Goal: Transaction & Acquisition: Purchase product/service

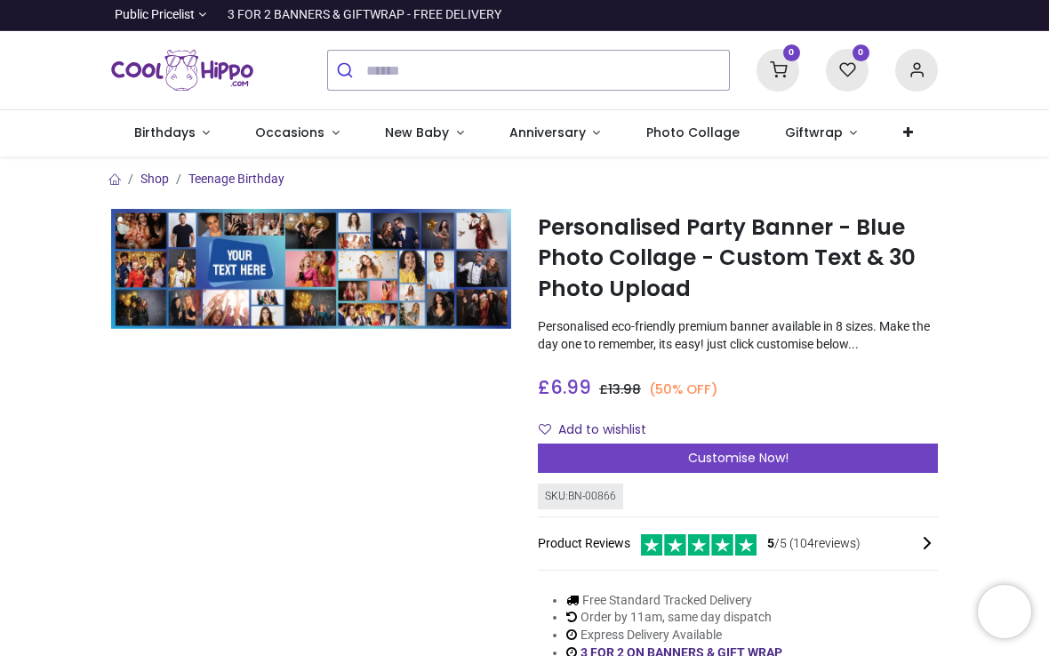
click at [820, 444] on div "Customise Now!" at bounding box center [738, 459] width 400 height 30
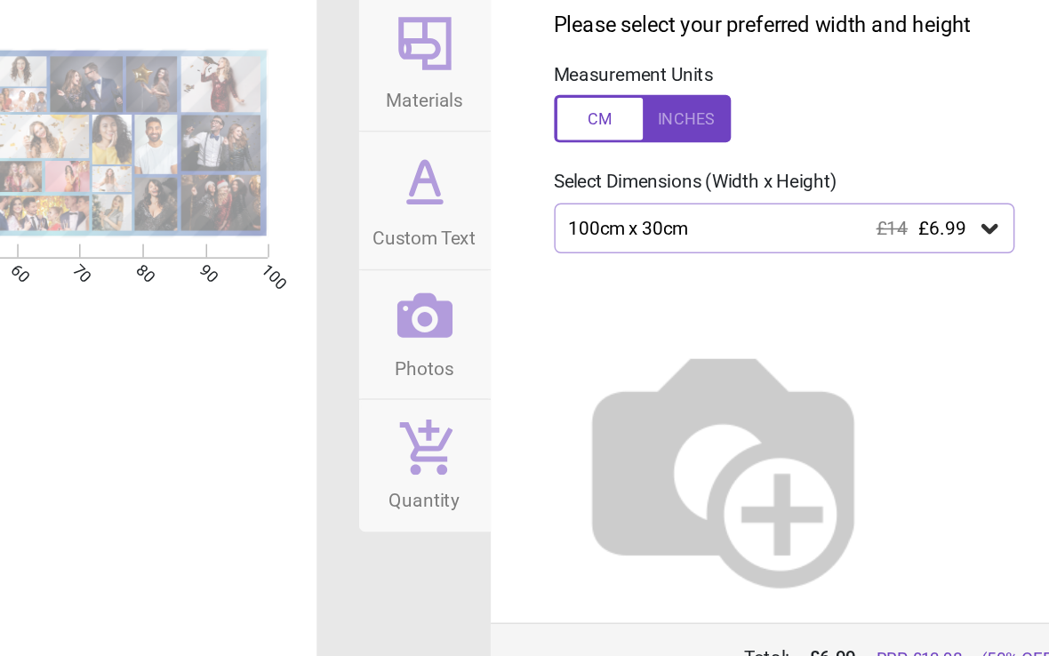
click at [970, 262] on icon at bounding box center [975, 265] width 11 height 6
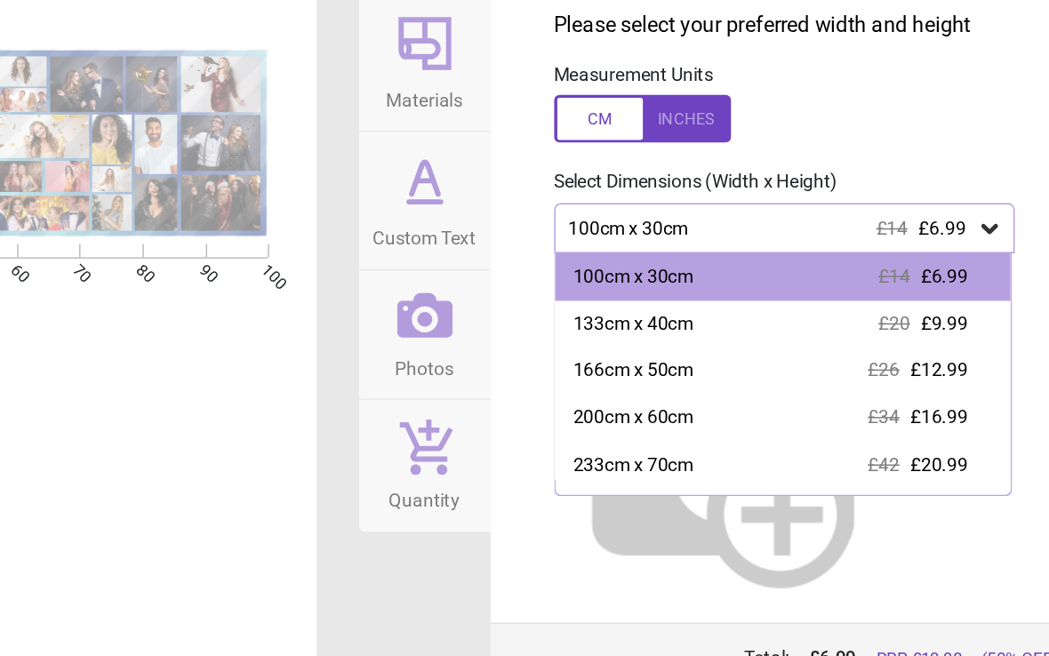
click at [683, 377] on div "200cm x 60cm £34 £16.99" at bounding box center [837, 393] width 308 height 32
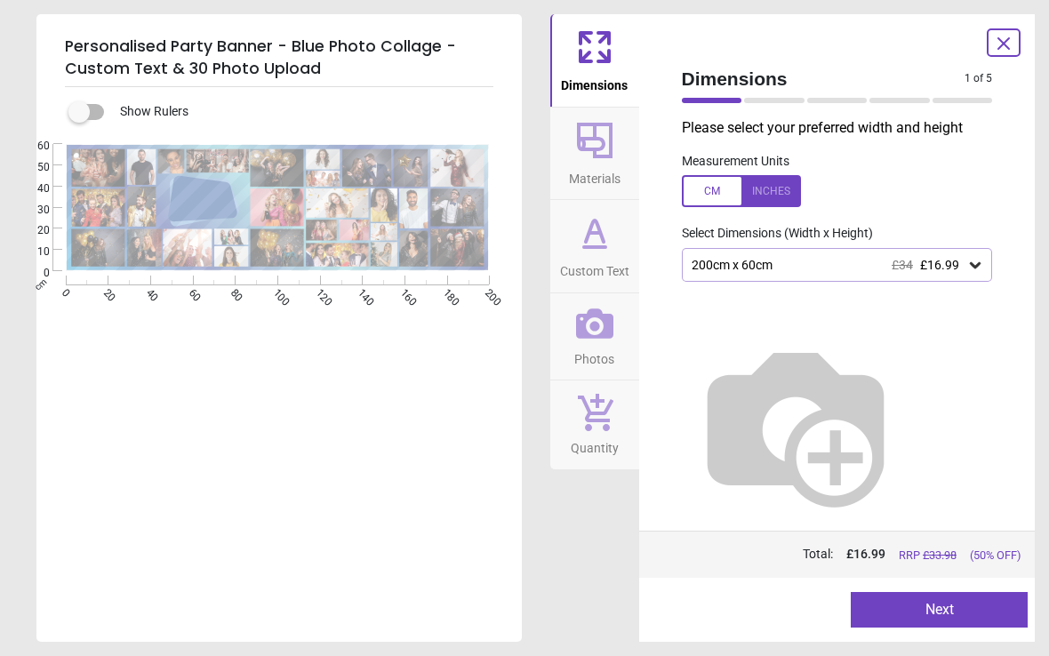
click at [966, 268] on icon at bounding box center [975, 265] width 18 height 18
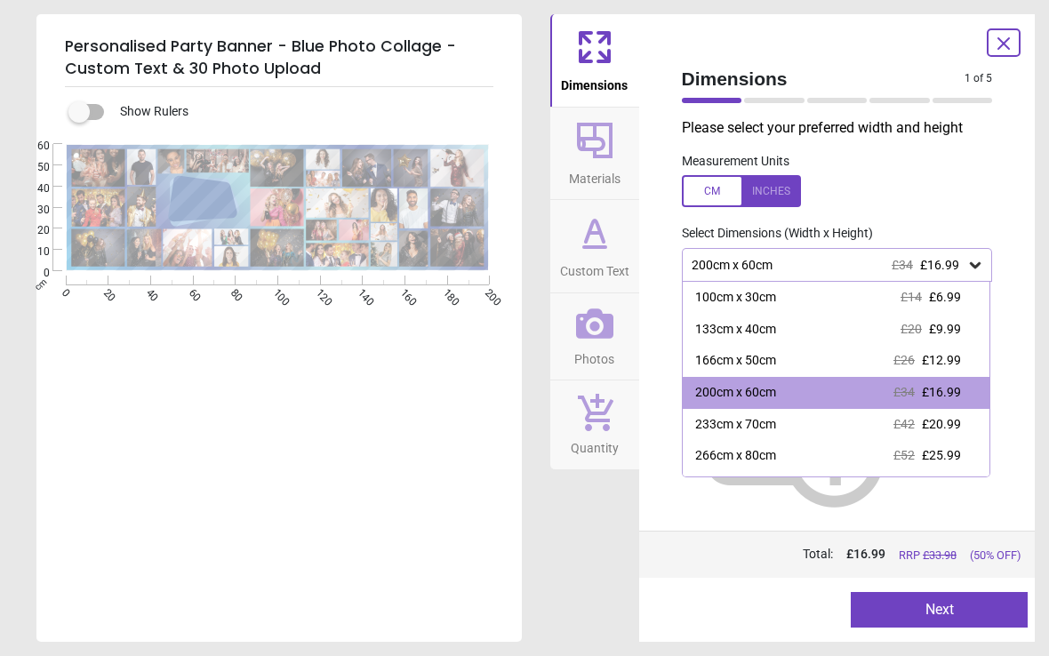
click at [785, 420] on div "233cm x 70cm £42 £20.99" at bounding box center [837, 425] width 308 height 32
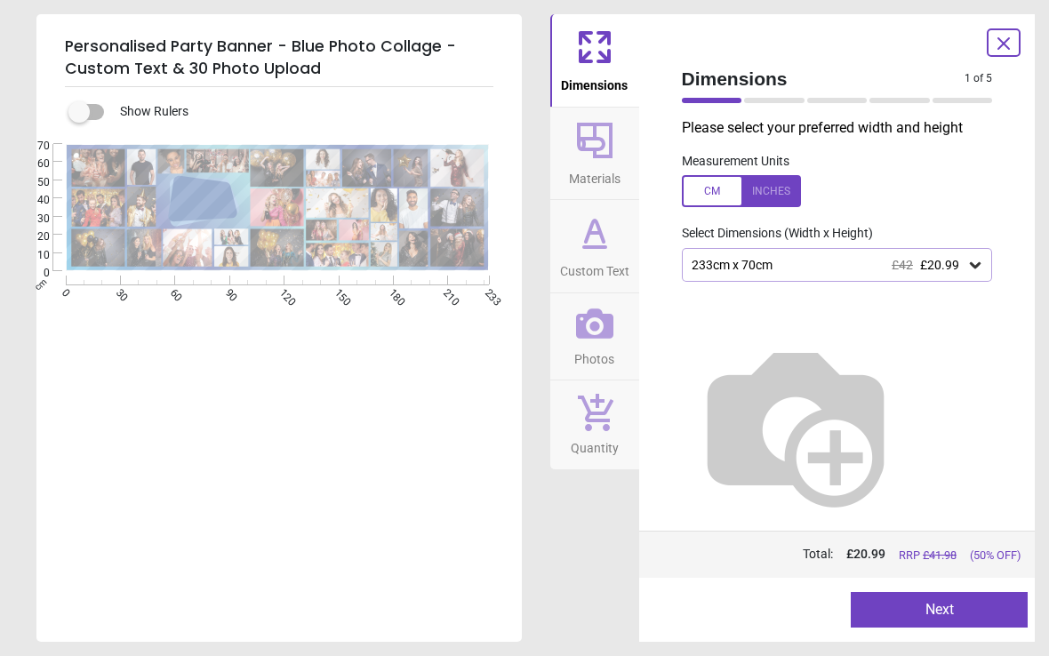
click at [909, 613] on button "Next" at bounding box center [939, 610] width 177 height 36
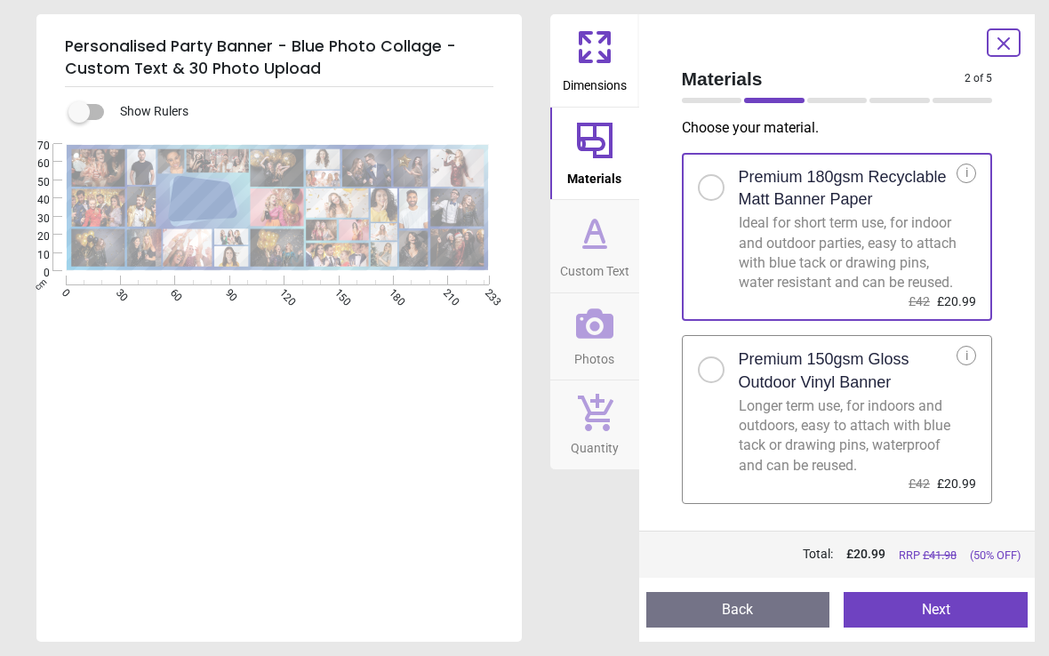
click at [923, 624] on button "Next" at bounding box center [935, 610] width 184 height 36
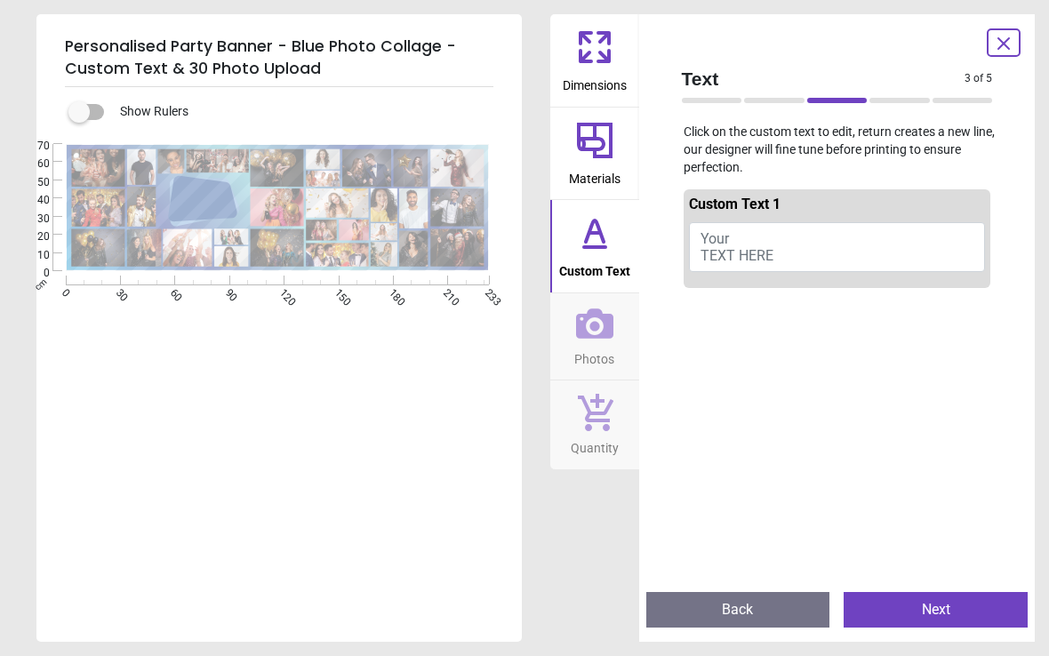
click at [723, 222] on button "Your TEXT HERE" at bounding box center [837, 247] width 297 height 50
click at [735, 240] on button "Your TEXT HERE" at bounding box center [837, 247] width 297 height 50
type textarea "**********"
click at [649, 207] on div "Text 3 of 5 3 of 6 Click on the custom text to edit, return creates a new line,…" at bounding box center [837, 328] width 396 height 628
click at [1011, 47] on icon at bounding box center [1003, 43] width 21 height 21
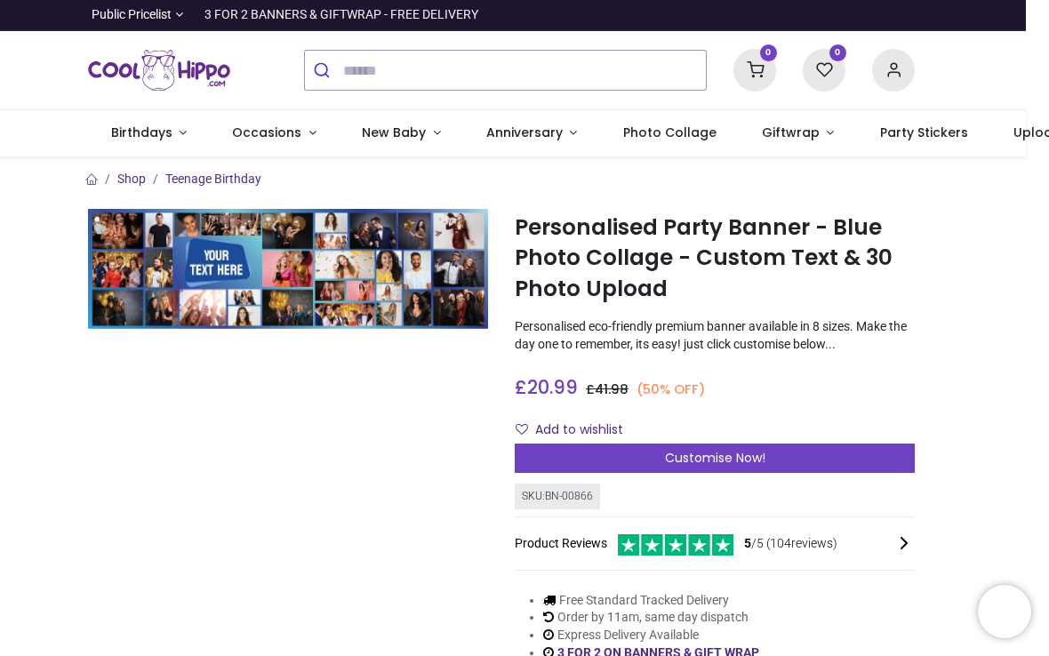
scroll to position [0, 23]
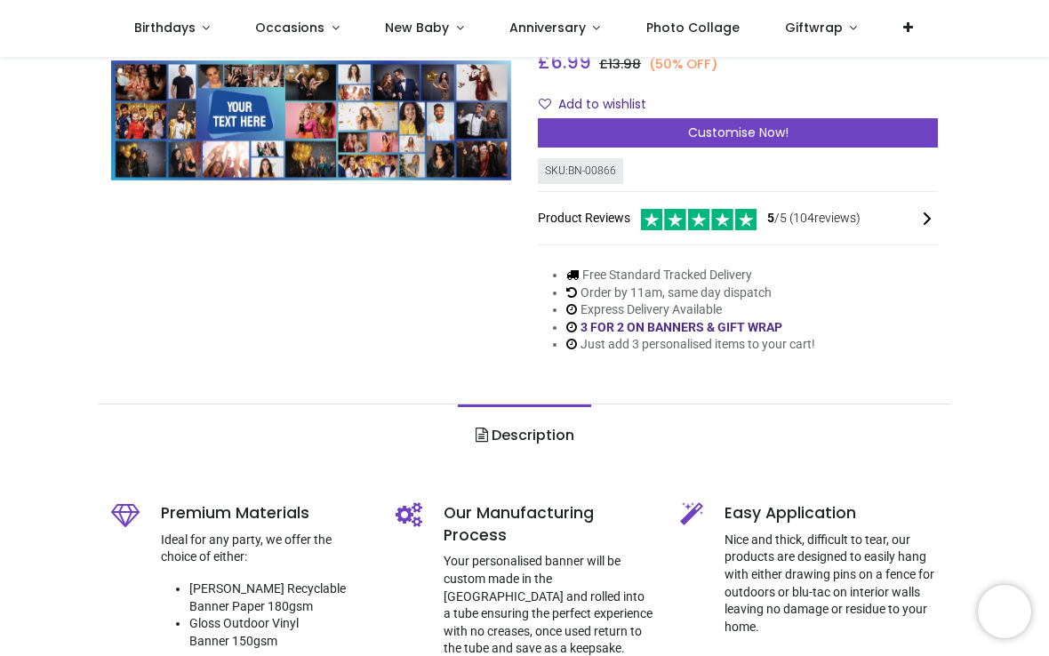
scroll to position [219, 0]
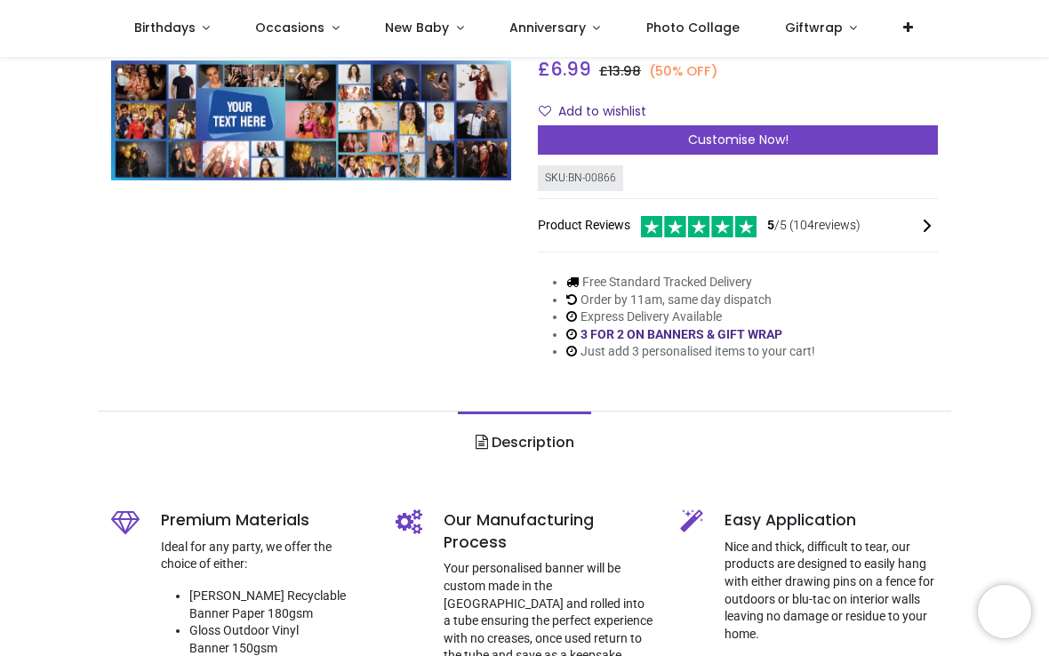
click at [806, 149] on div "Customise Now!" at bounding box center [738, 140] width 400 height 30
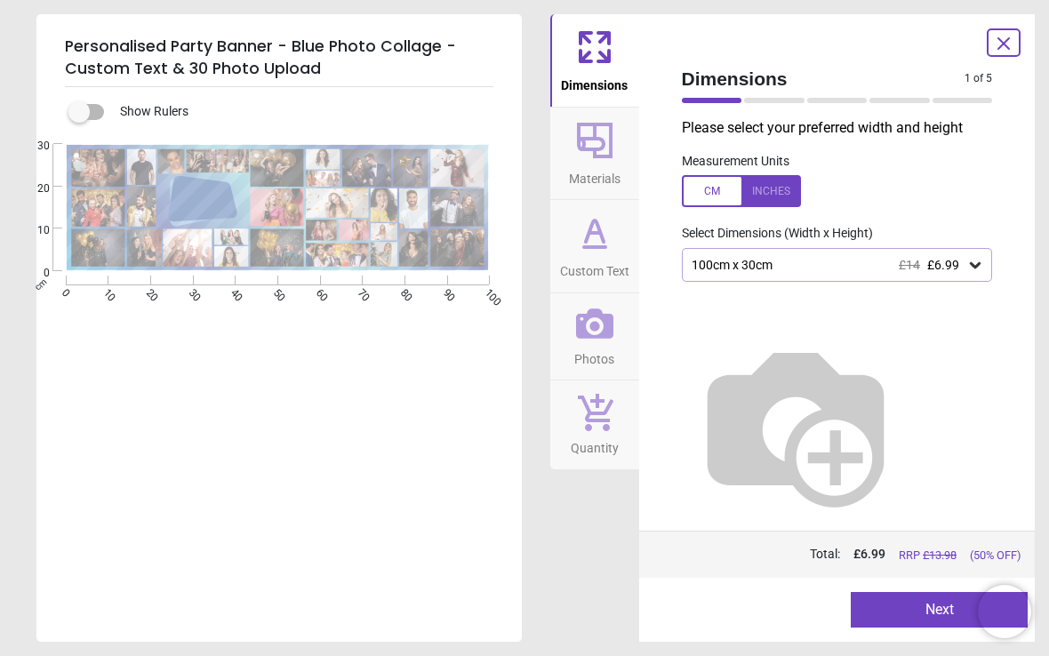
click at [1013, 44] on icon at bounding box center [1003, 43] width 21 height 21
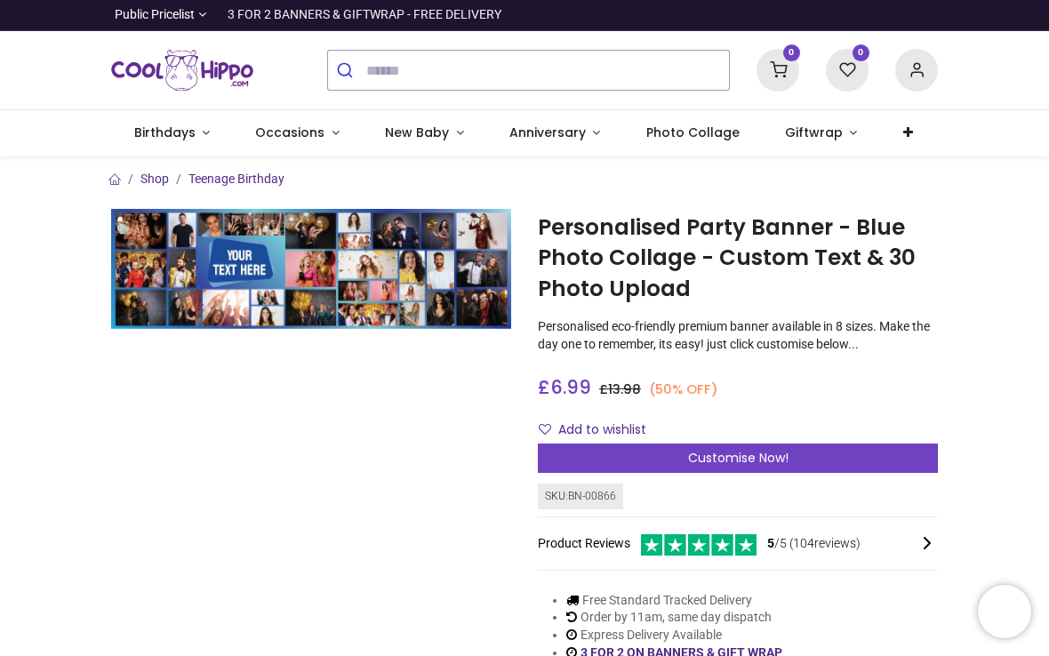
scroll to position [0, 0]
click at [201, 121] on link "Birthdays" at bounding box center [172, 133] width 122 height 46
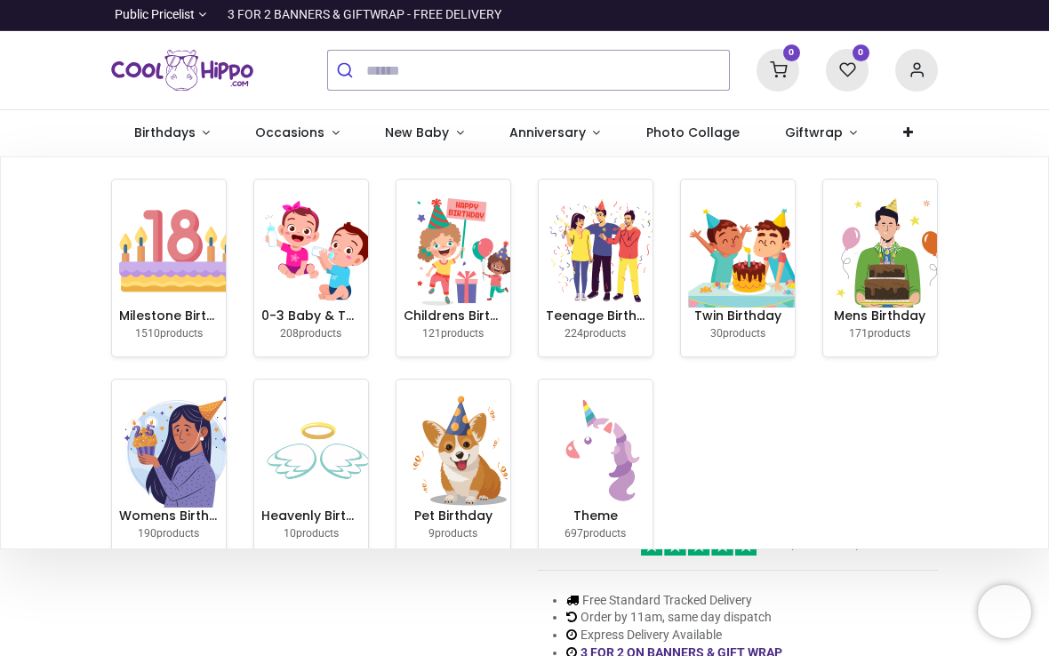
click at [701, 144] on link "Photo Collage" at bounding box center [692, 133] width 139 height 46
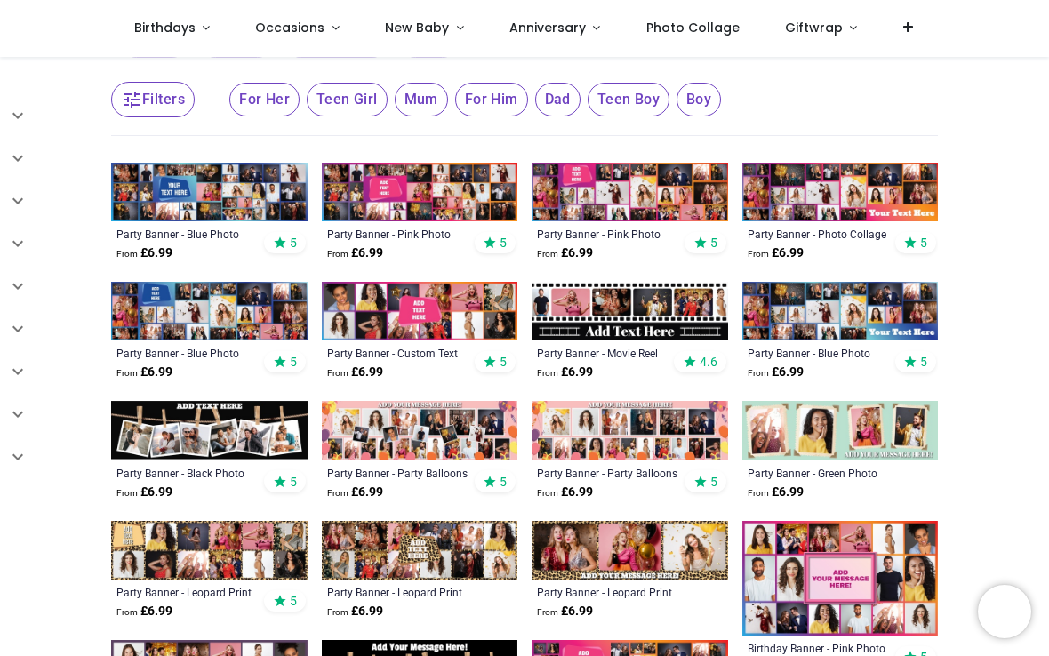
scroll to position [298, 0]
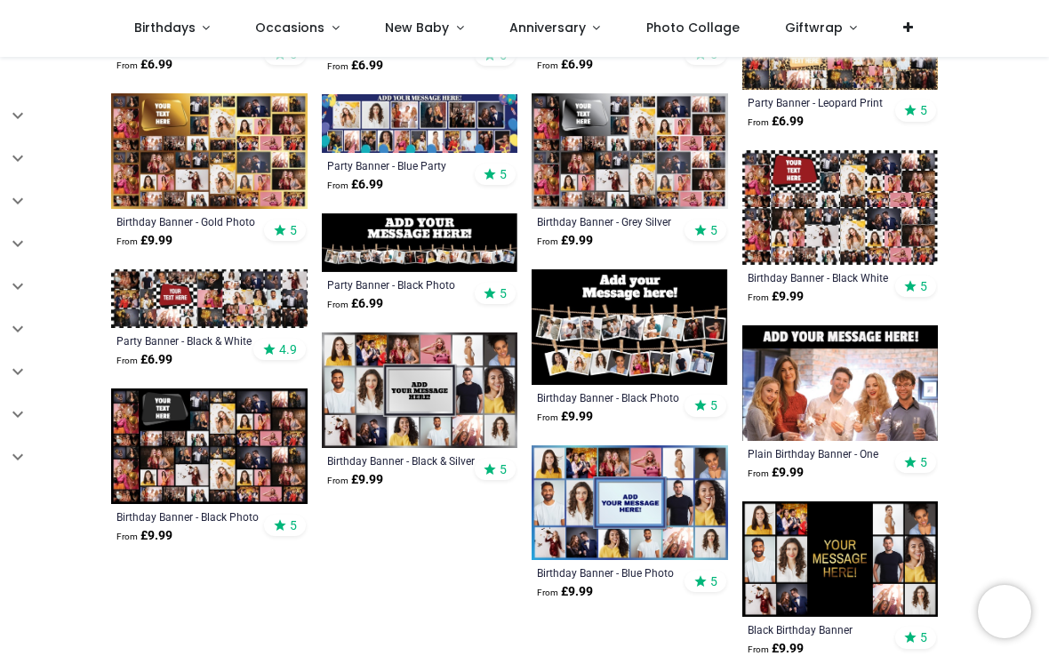
scroll to position [1254, 0]
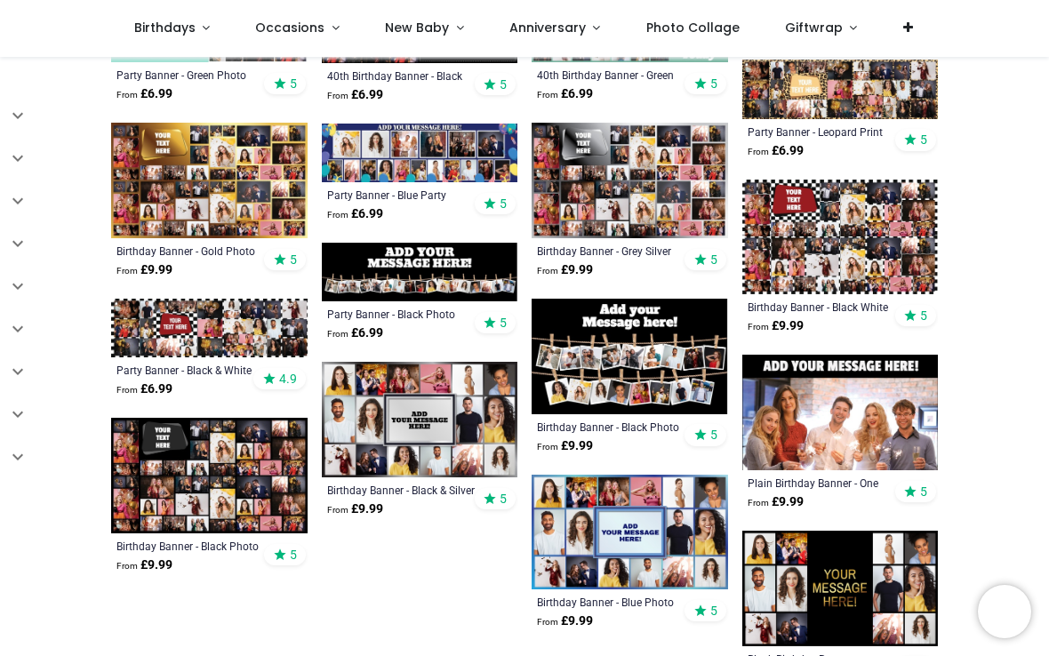
scroll to position [1224, 0]
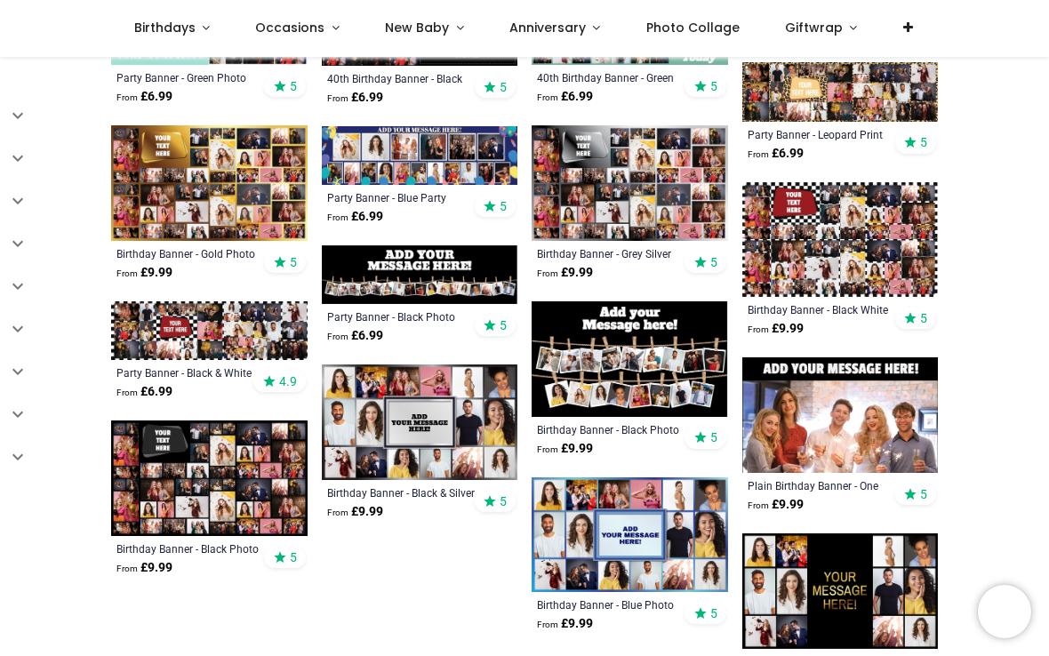
click at [234, 472] on img at bounding box center [209, 478] width 196 height 116
click at [256, 335] on img at bounding box center [209, 330] width 196 height 59
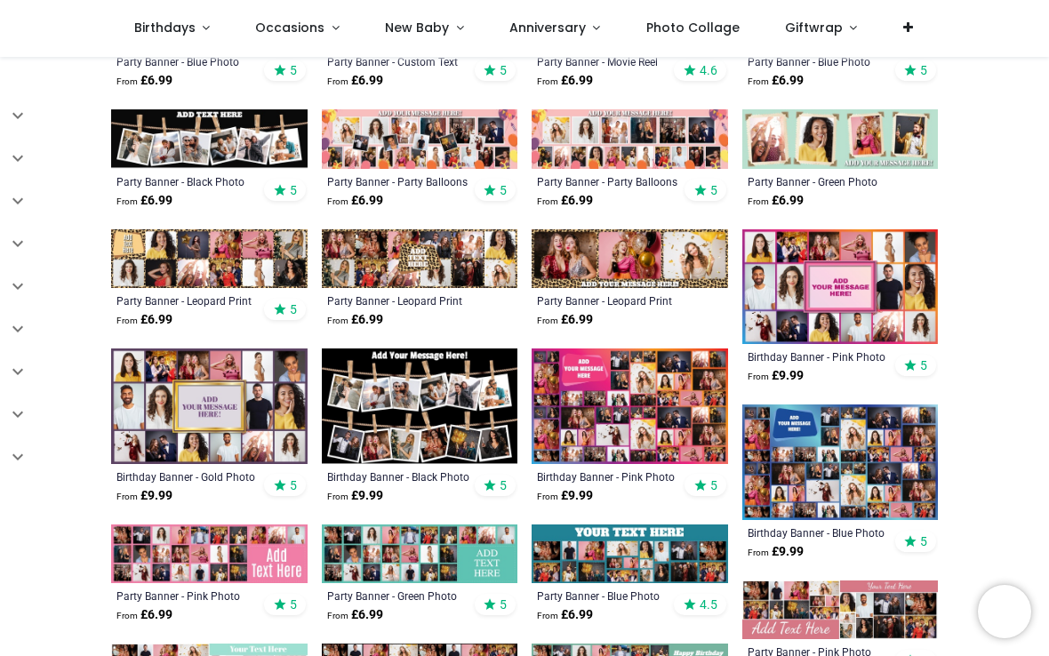
scroll to position [564, 0]
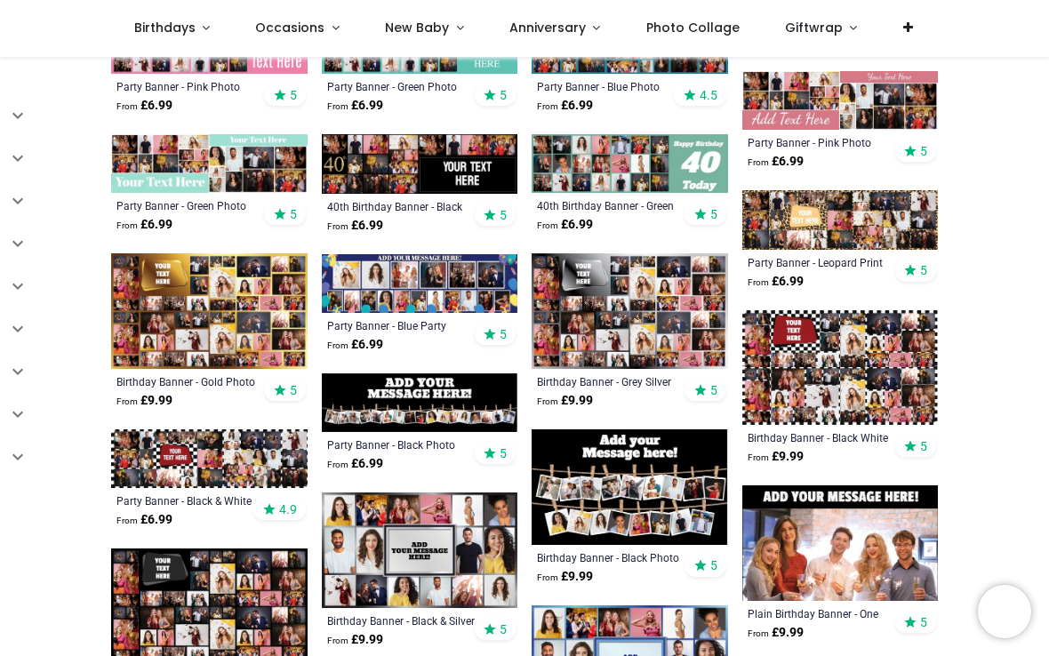
scroll to position [1092, 0]
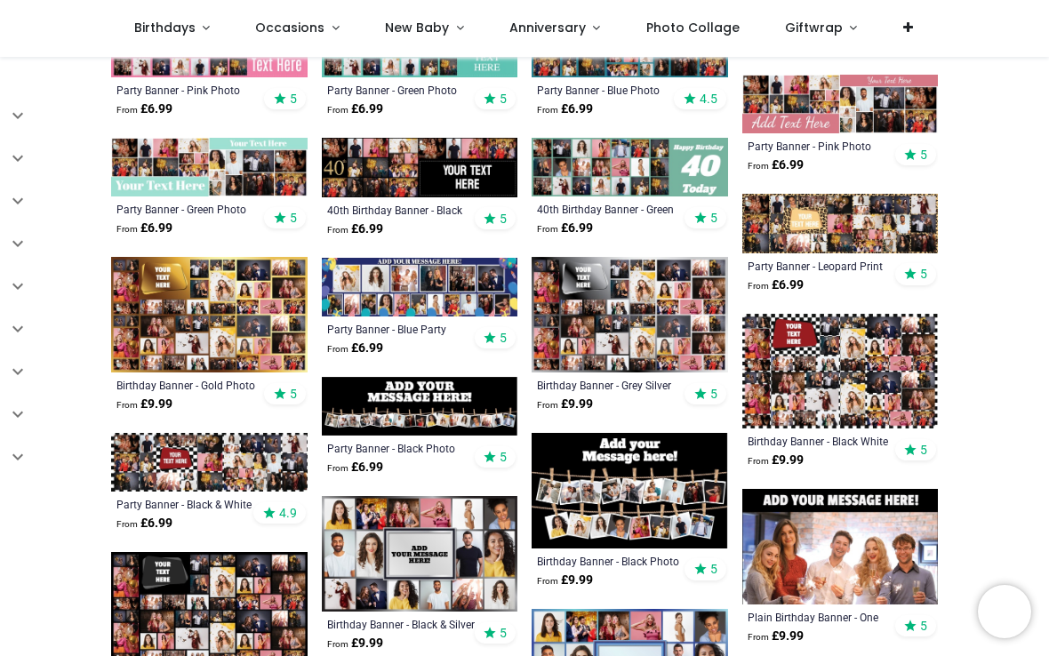
click at [274, 318] on img at bounding box center [209, 315] width 196 height 116
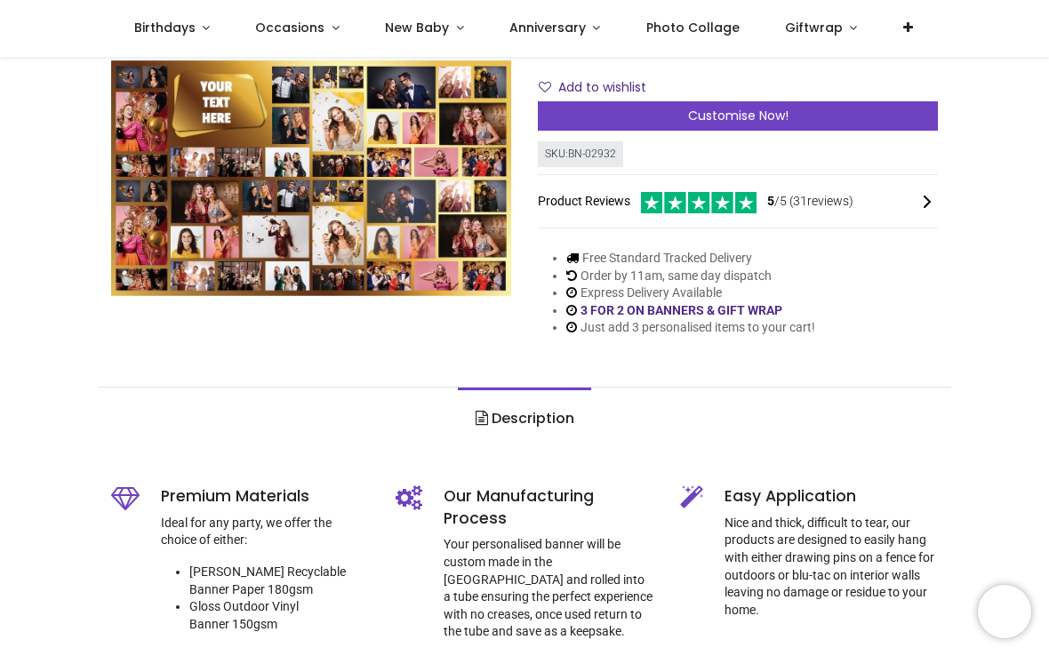
scroll to position [242, 0]
click at [880, 112] on div "Customise Now!" at bounding box center [738, 117] width 400 height 30
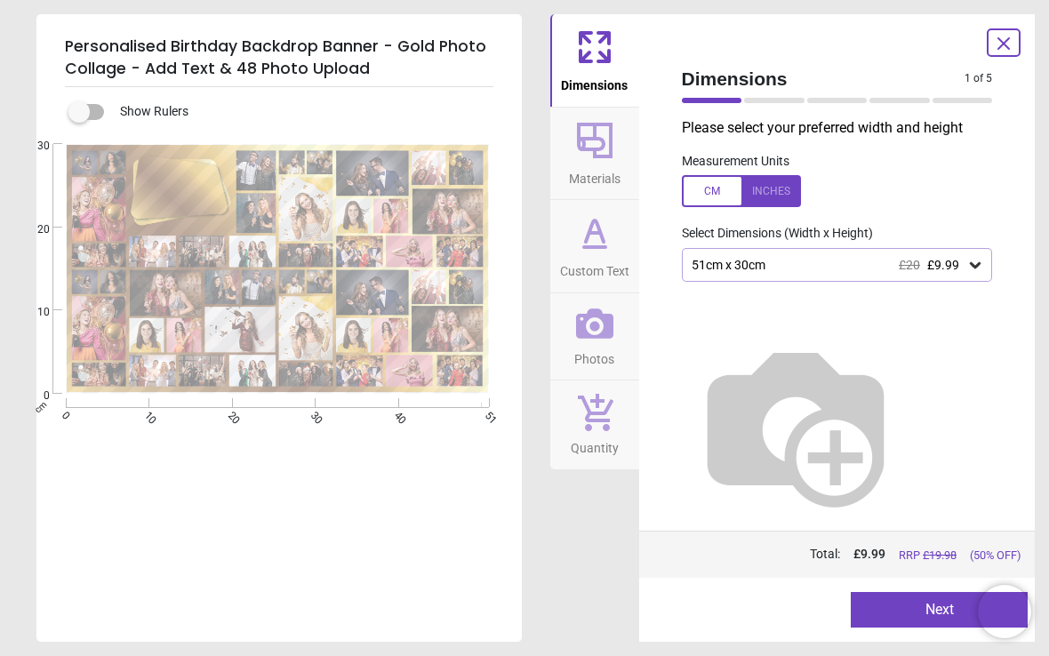
click at [982, 265] on icon at bounding box center [975, 265] width 18 height 18
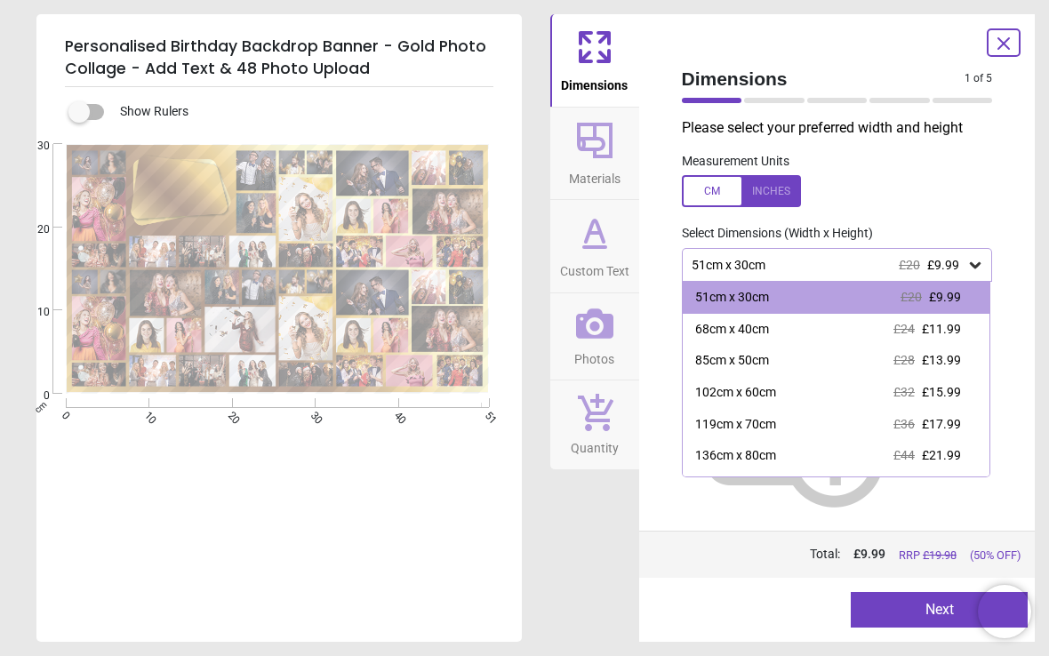
click at [984, 256] on div "51cm x 30cm £20 £9.99" at bounding box center [837, 265] width 311 height 34
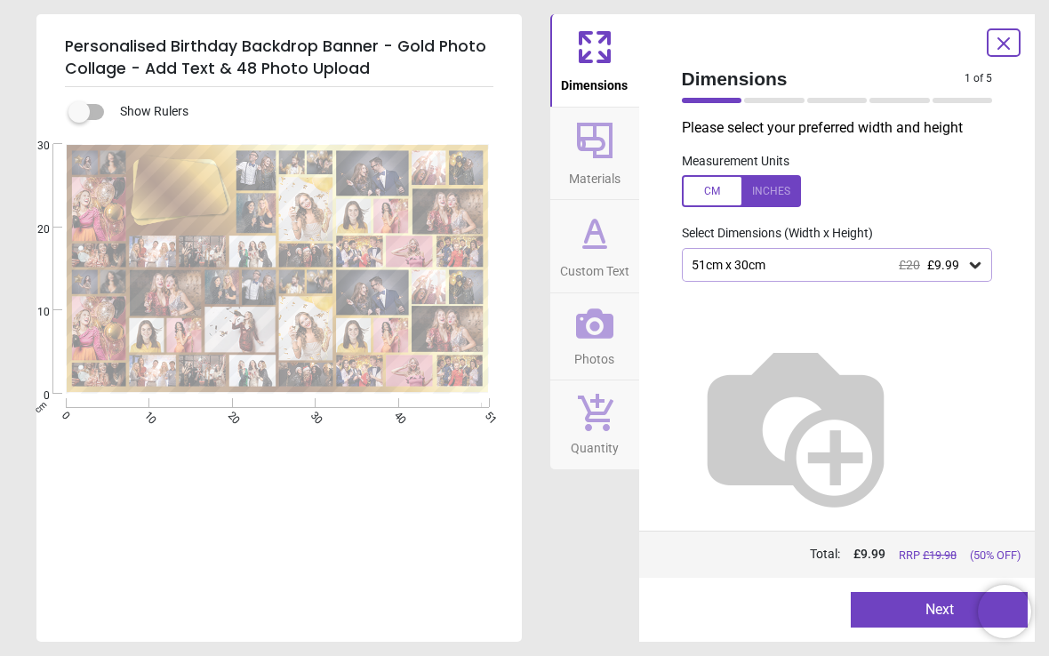
click at [966, 263] on icon at bounding box center [975, 265] width 18 height 18
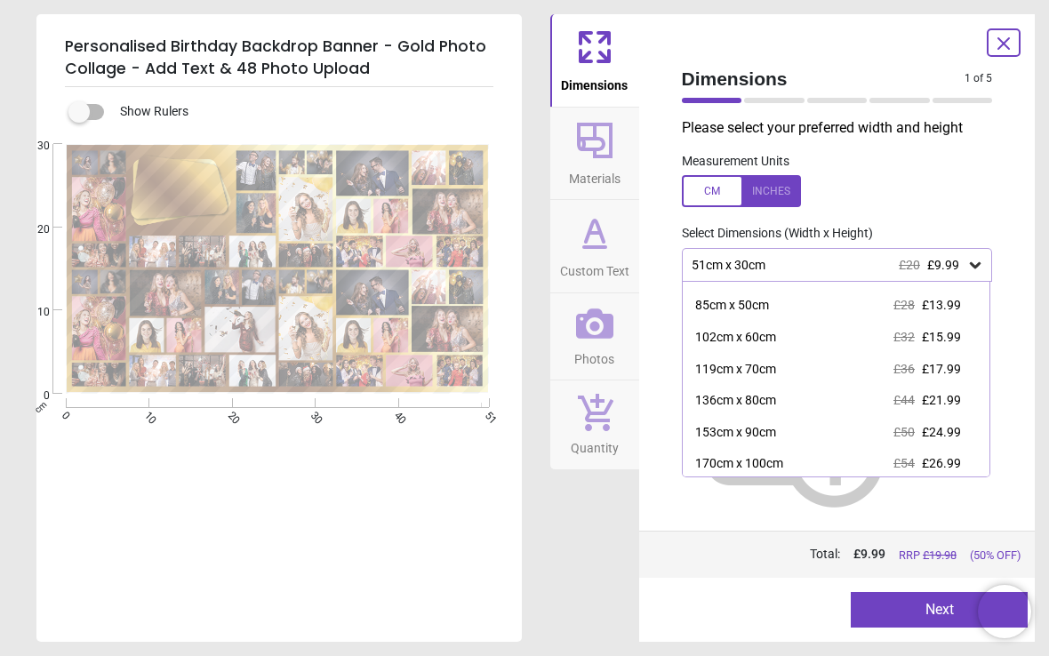
scroll to position [54, 0]
click at [803, 515] on div "Please select your preferred width and height Measurement Units Select Dimensio…" at bounding box center [838, 324] width 340 height 412
click at [799, 494] on div "Please select your preferred width and height Measurement Units Select Dimensio…" at bounding box center [838, 324] width 340 height 412
click at [979, 201] on label at bounding box center [837, 191] width 311 height 32
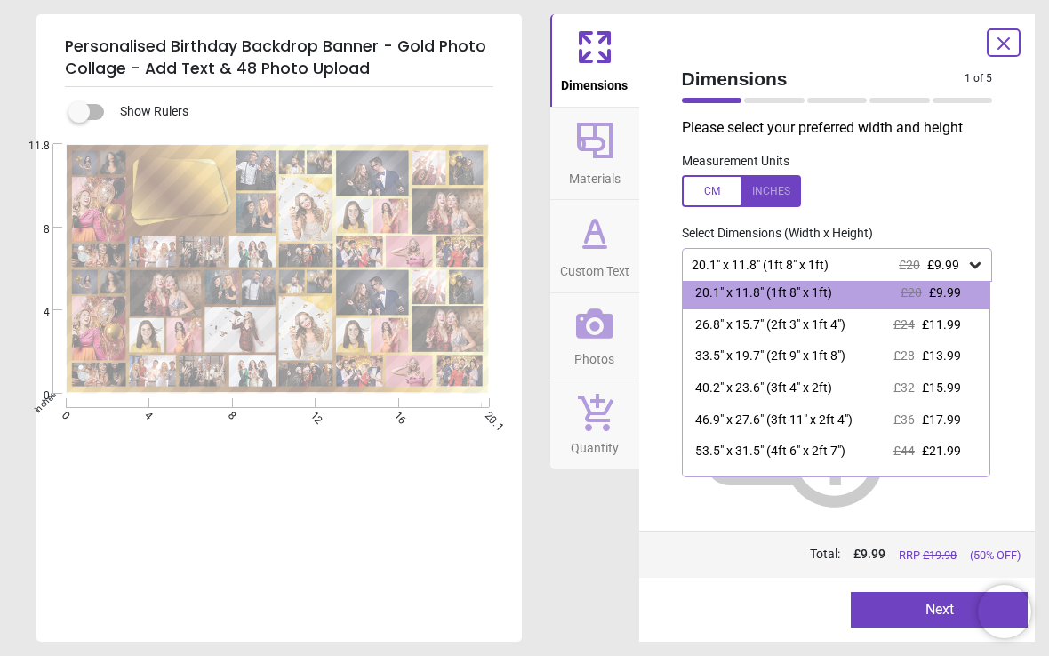
scroll to position [0, 0]
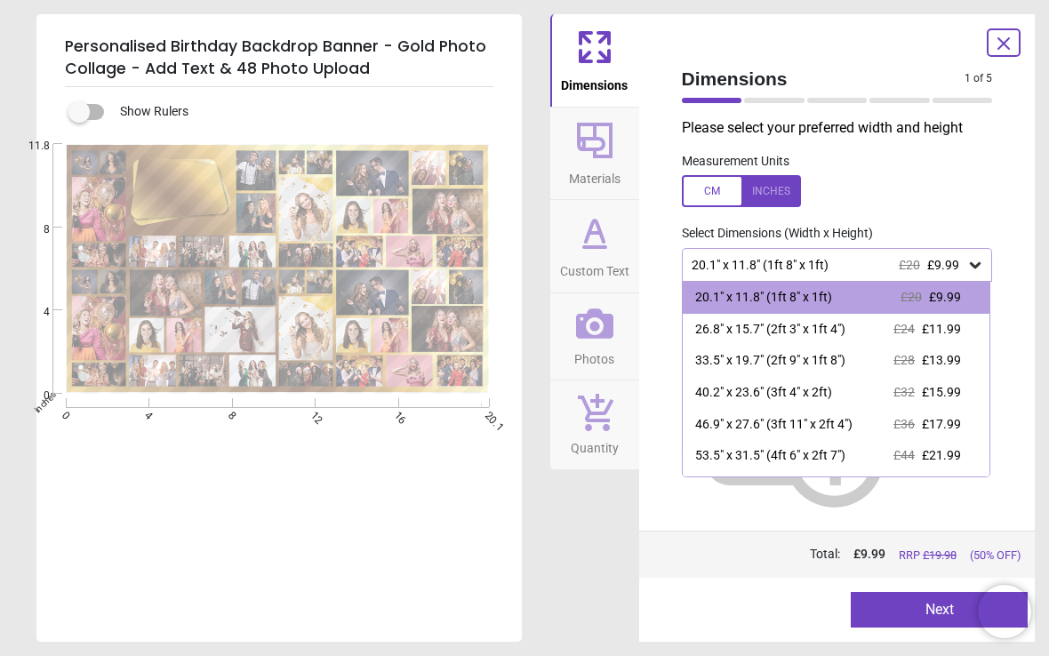
click at [931, 175] on label at bounding box center [837, 191] width 311 height 32
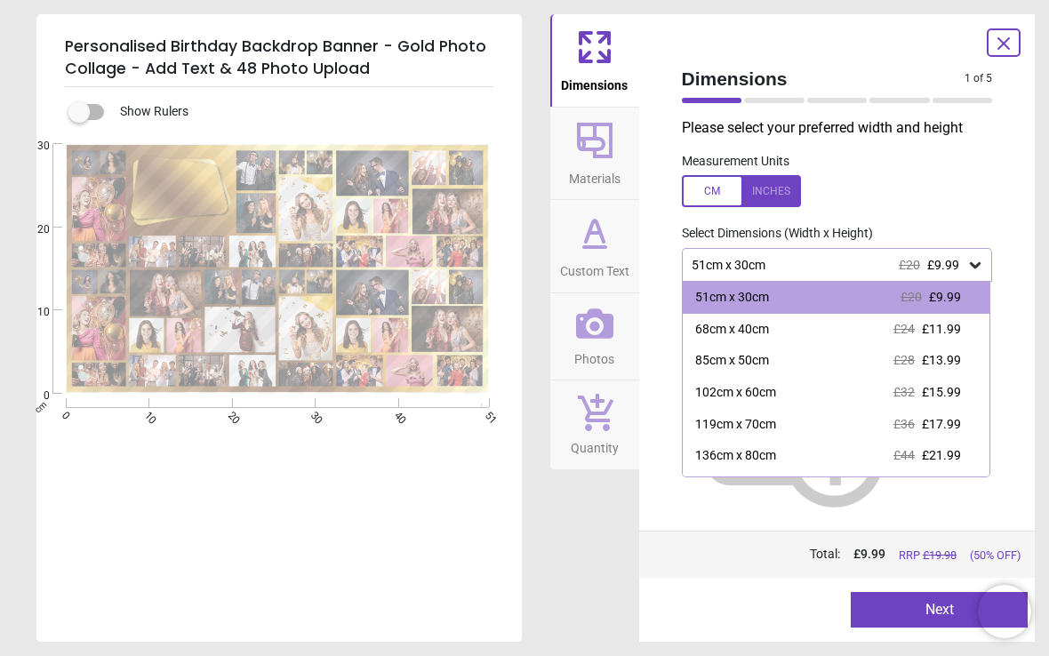
click at [956, 181] on label at bounding box center [837, 191] width 311 height 32
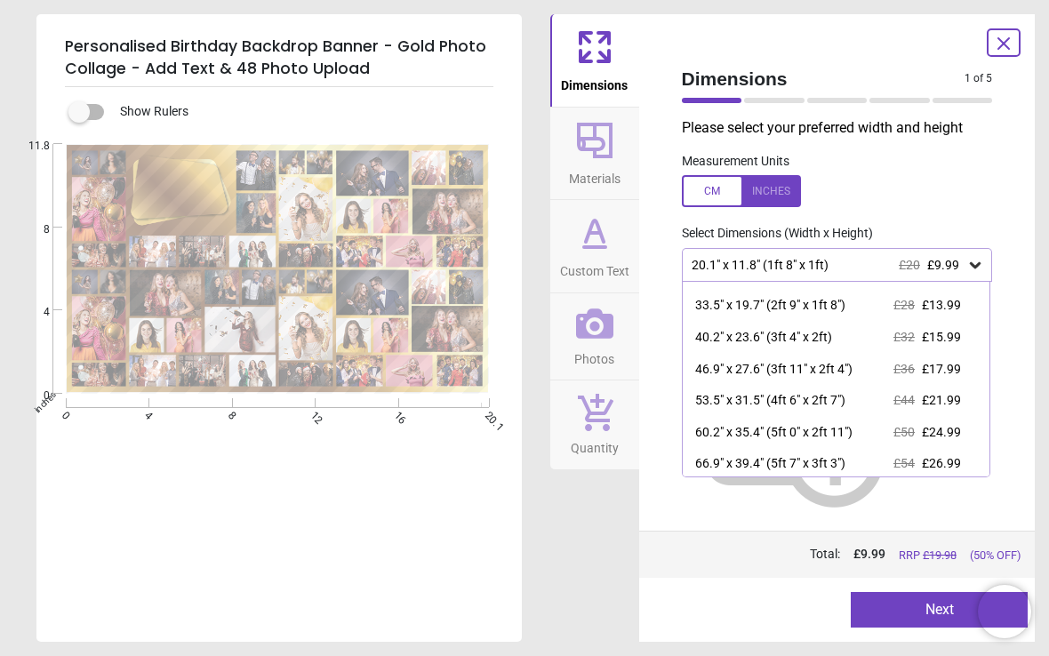
scroll to position [54, 0]
click at [869, 465] on div "66.9" x 39.4" (5ft 7" x 3ft 3") £54 £26.99" at bounding box center [837, 465] width 308 height 32
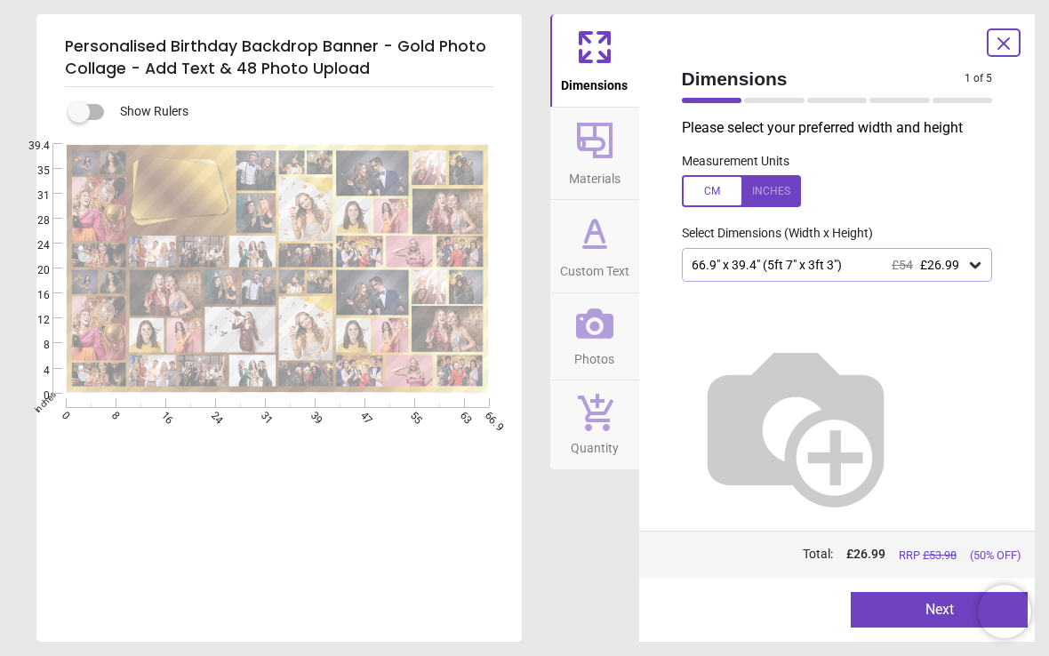
click at [905, 600] on button "Next" at bounding box center [939, 610] width 177 height 36
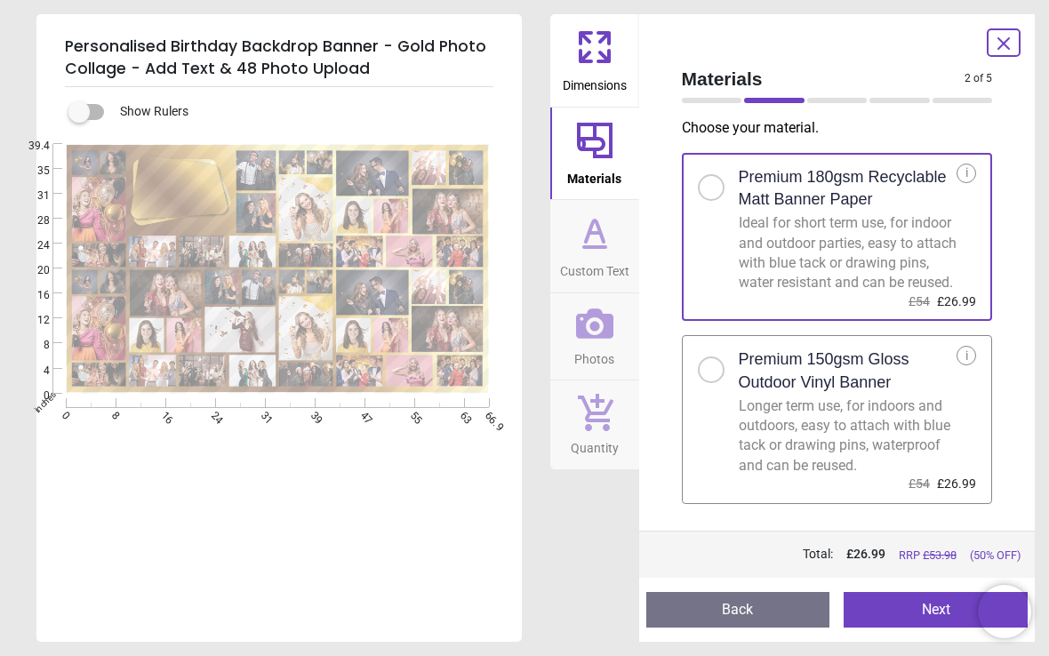
click at [915, 609] on button "Next" at bounding box center [935, 610] width 184 height 36
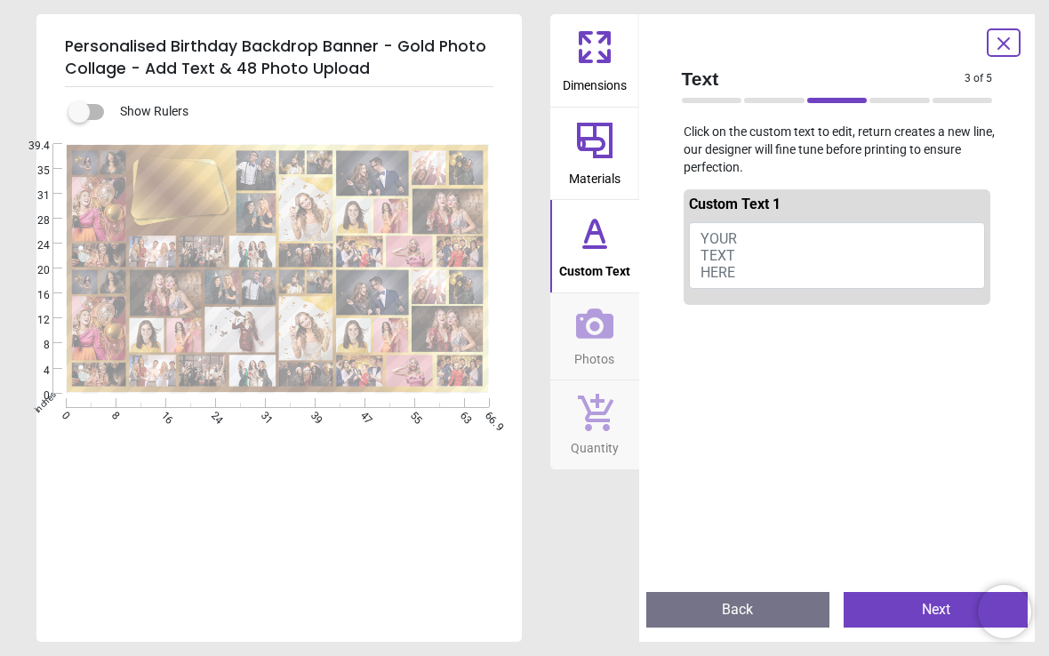
click at [785, 604] on button "Back" at bounding box center [738, 610] width 184 height 36
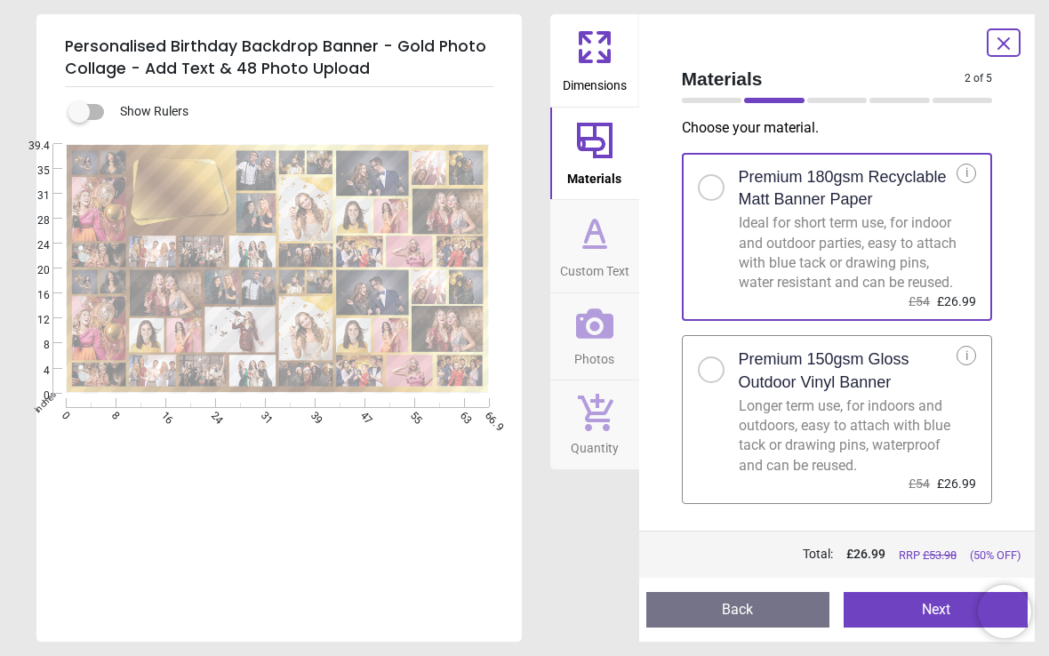
click at [899, 616] on button "Next" at bounding box center [935, 610] width 184 height 36
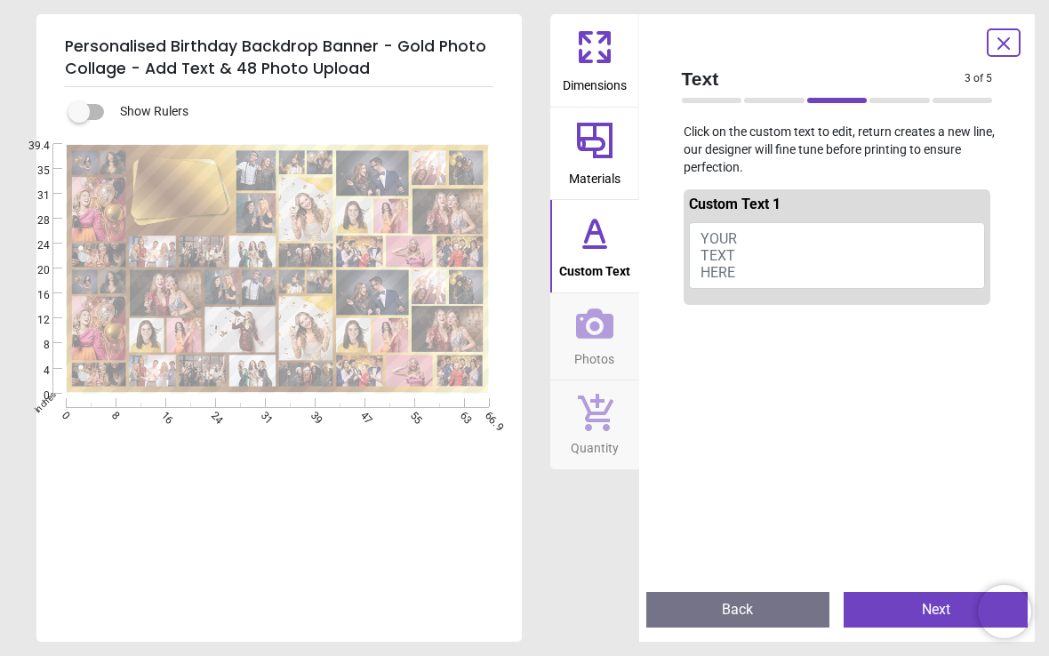
click at [749, 245] on button "YOUR TEXT HERE" at bounding box center [837, 256] width 297 height 68
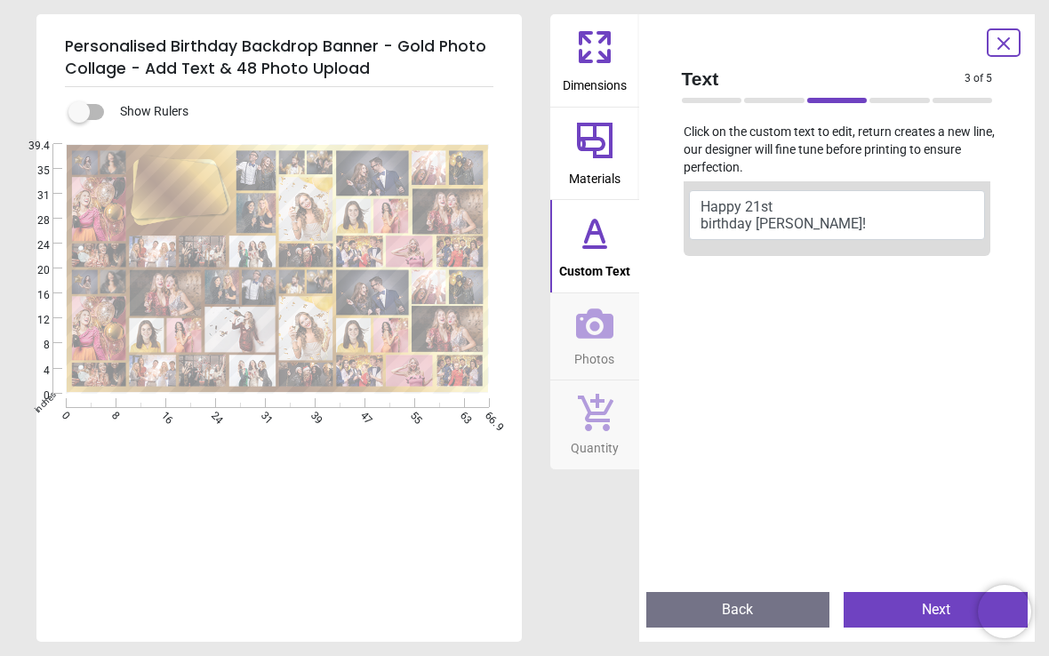
scroll to position [24, 0]
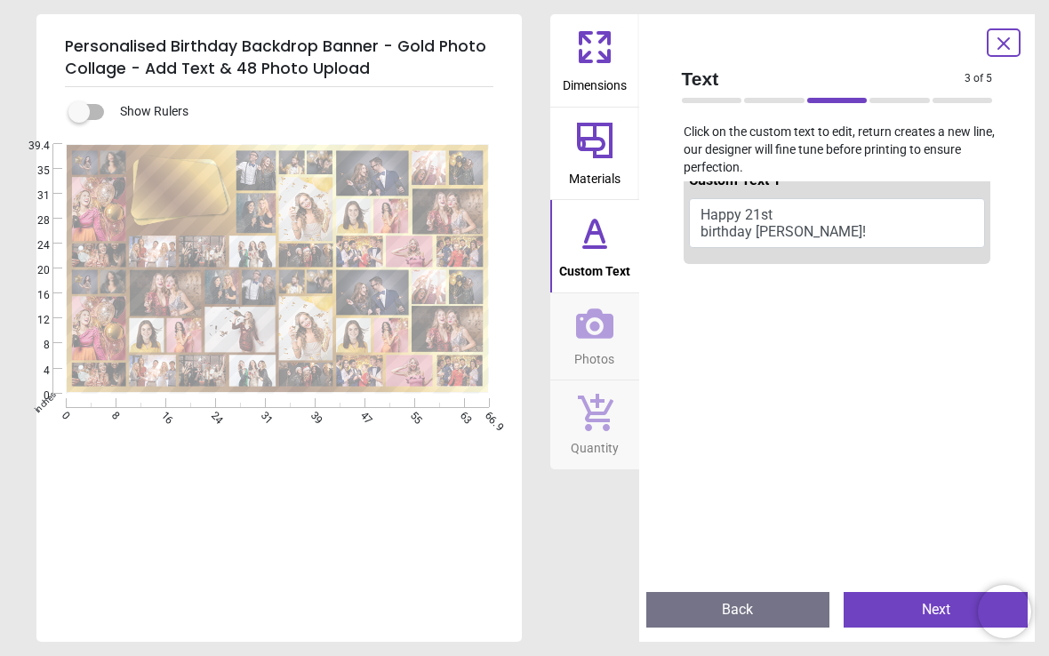
type textarea "**********"
click at [1039, 188] on div "**********" at bounding box center [524, 328] width 1049 height 656
click at [611, 326] on icon at bounding box center [594, 323] width 37 height 30
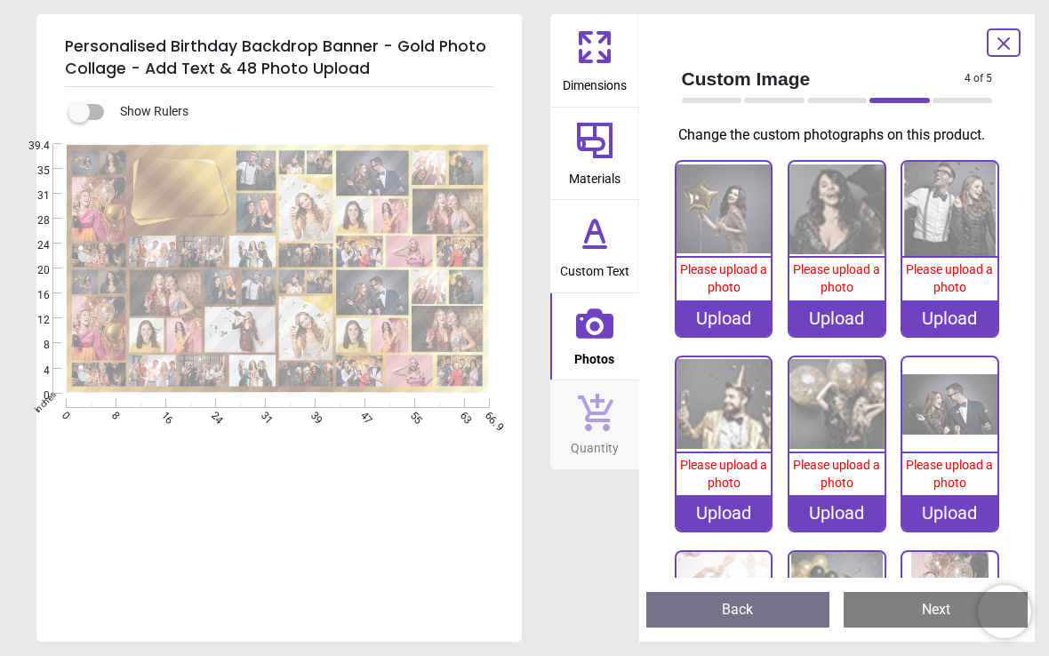
click at [740, 276] on span "Please upload a photo" at bounding box center [723, 278] width 87 height 32
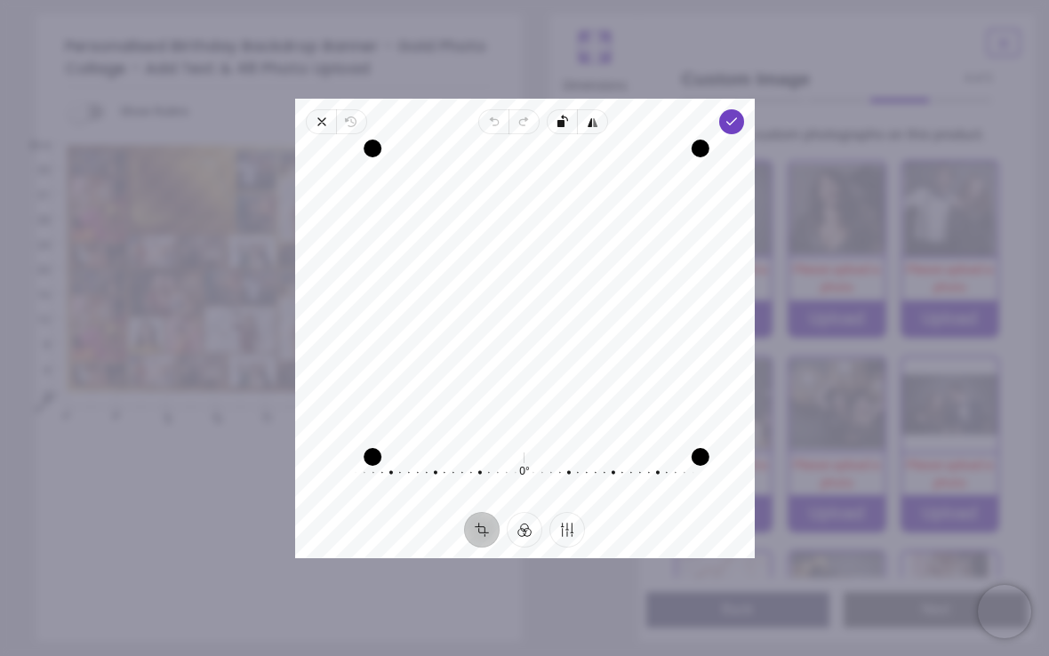
click at [743, 109] on span "Done" at bounding box center [730, 121] width 25 height 25
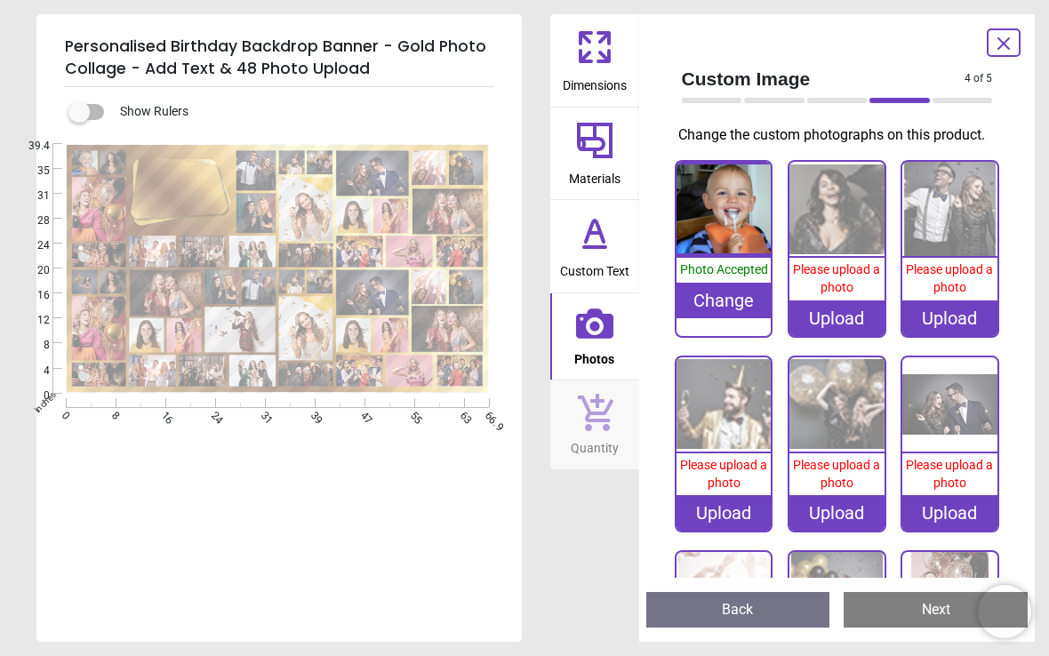
click at [845, 203] on img at bounding box center [836, 209] width 95 height 95
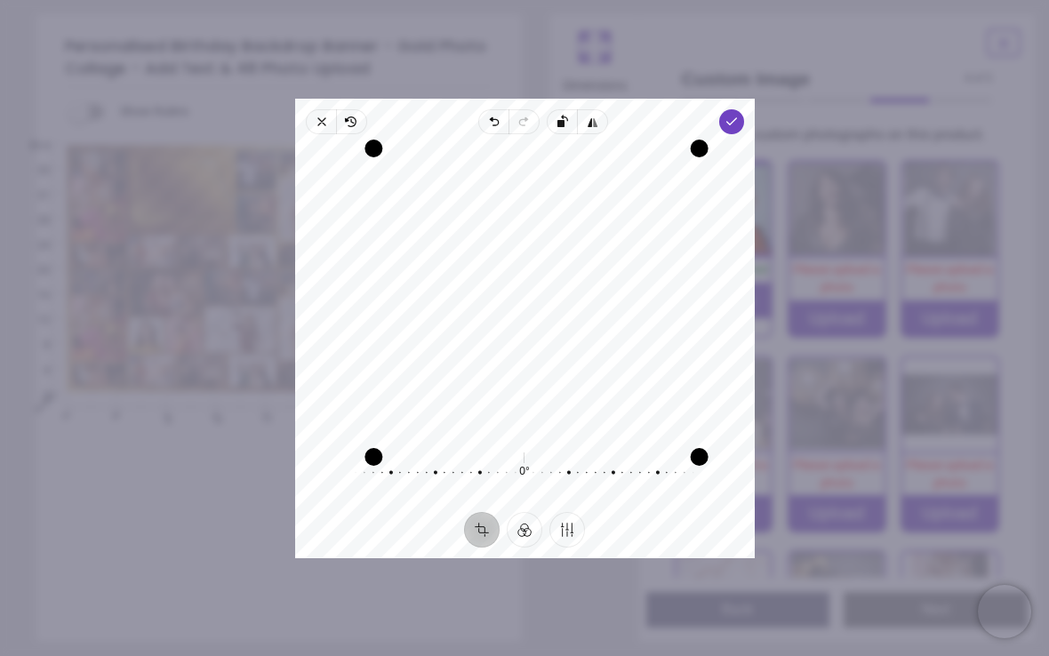
click at [743, 111] on span "Done" at bounding box center [730, 121] width 25 height 25
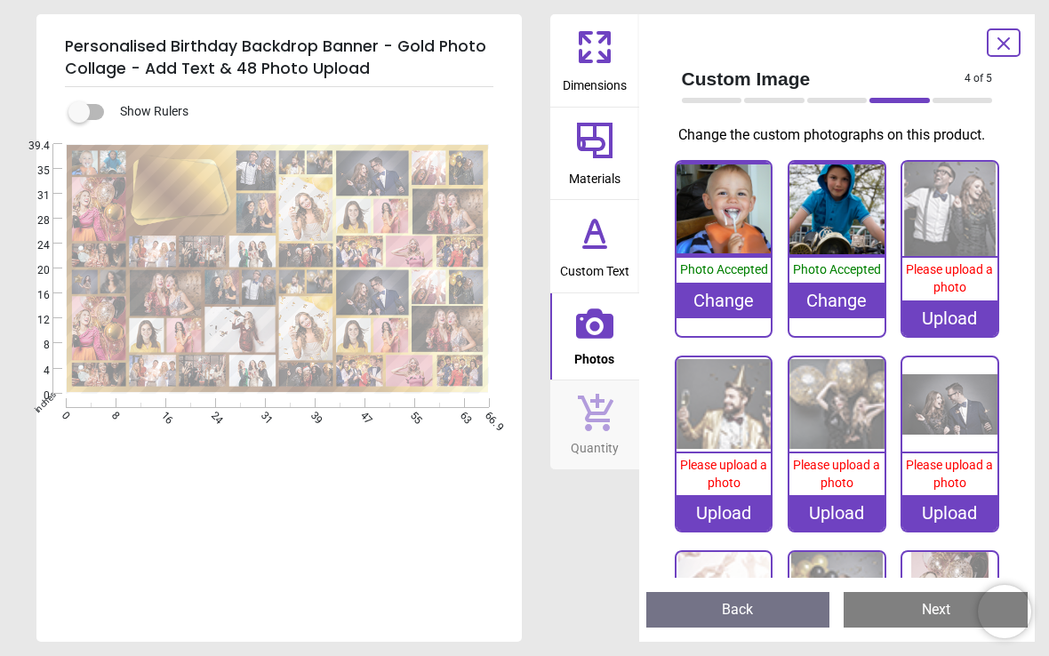
click at [956, 305] on div "Upload" at bounding box center [949, 318] width 95 height 36
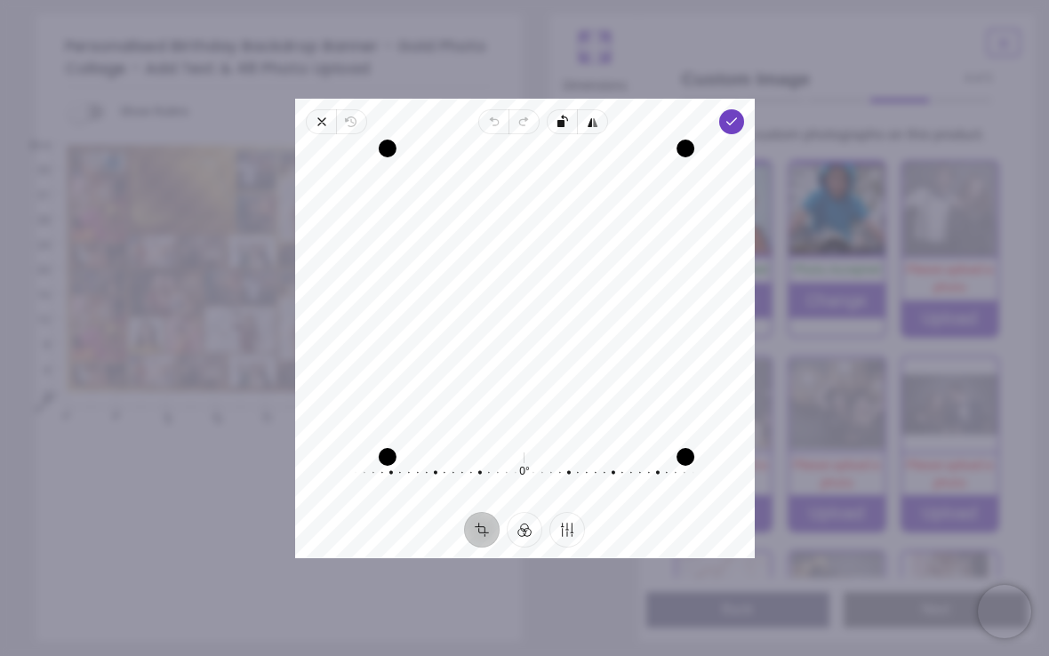
click at [738, 115] on icon "button" at bounding box center [731, 122] width 14 height 14
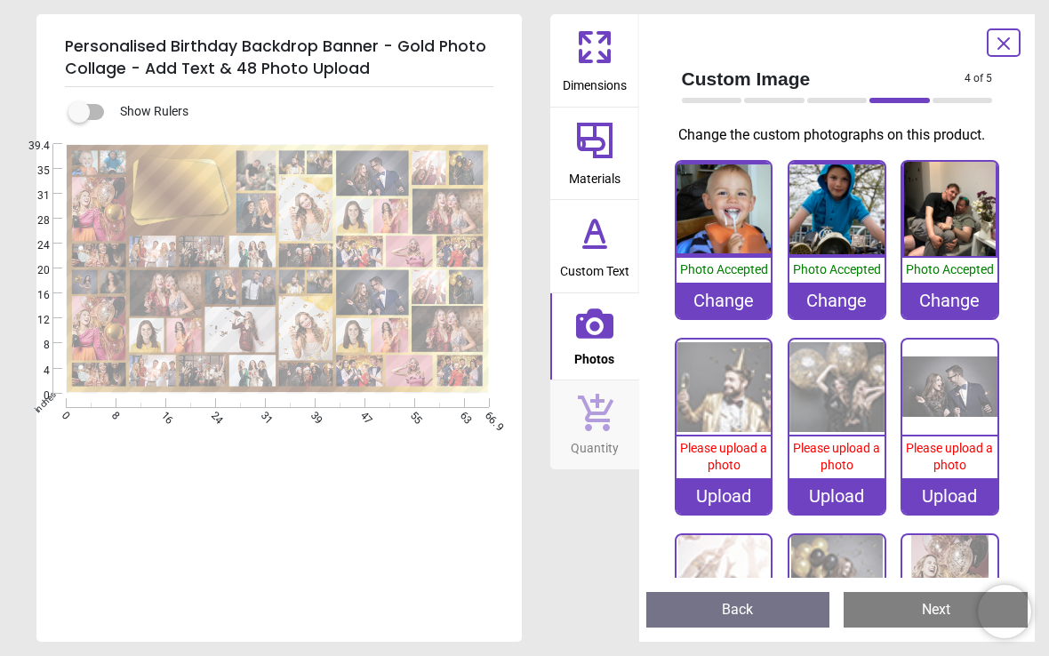
click at [731, 491] on div "Upload" at bounding box center [723, 496] width 95 height 36
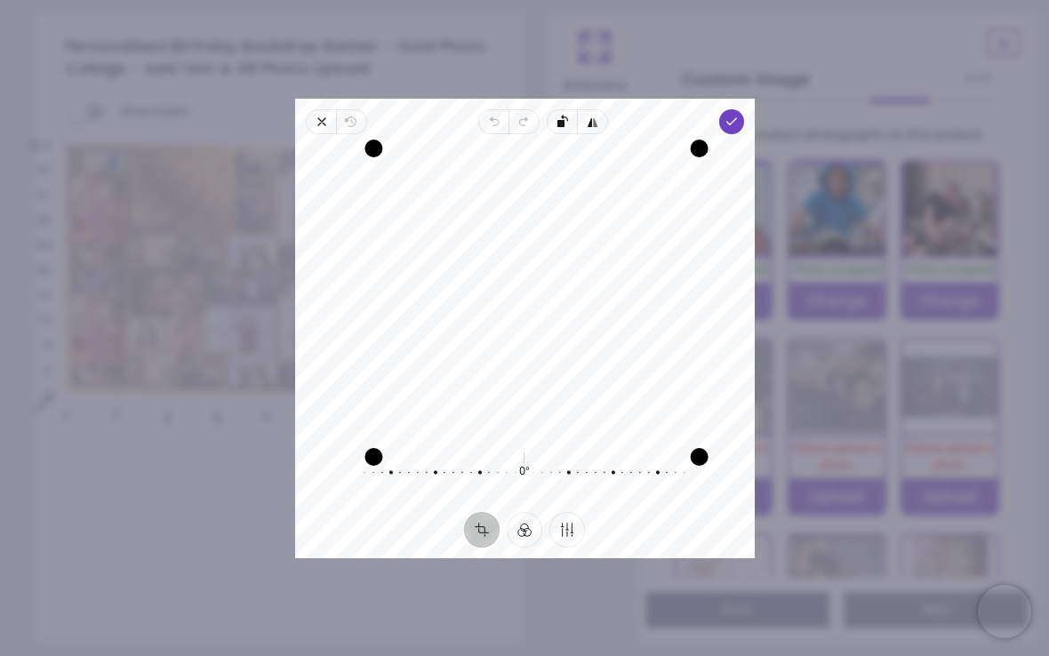
click at [743, 109] on span "Done" at bounding box center [730, 121] width 25 height 25
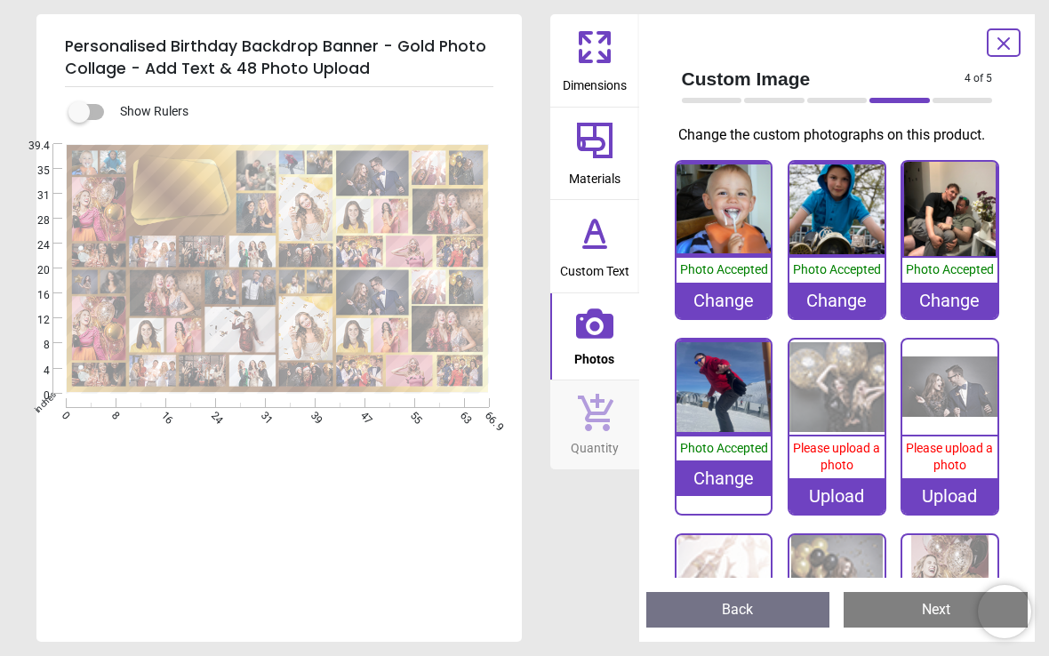
click at [730, 420] on img at bounding box center [723, 387] width 95 height 95
click at [741, 415] on img at bounding box center [723, 387] width 95 height 95
click at [733, 476] on div "Change" at bounding box center [723, 478] width 95 height 36
click at [737, 388] on img at bounding box center [723, 387] width 95 height 95
click at [738, 406] on img at bounding box center [723, 387] width 95 height 95
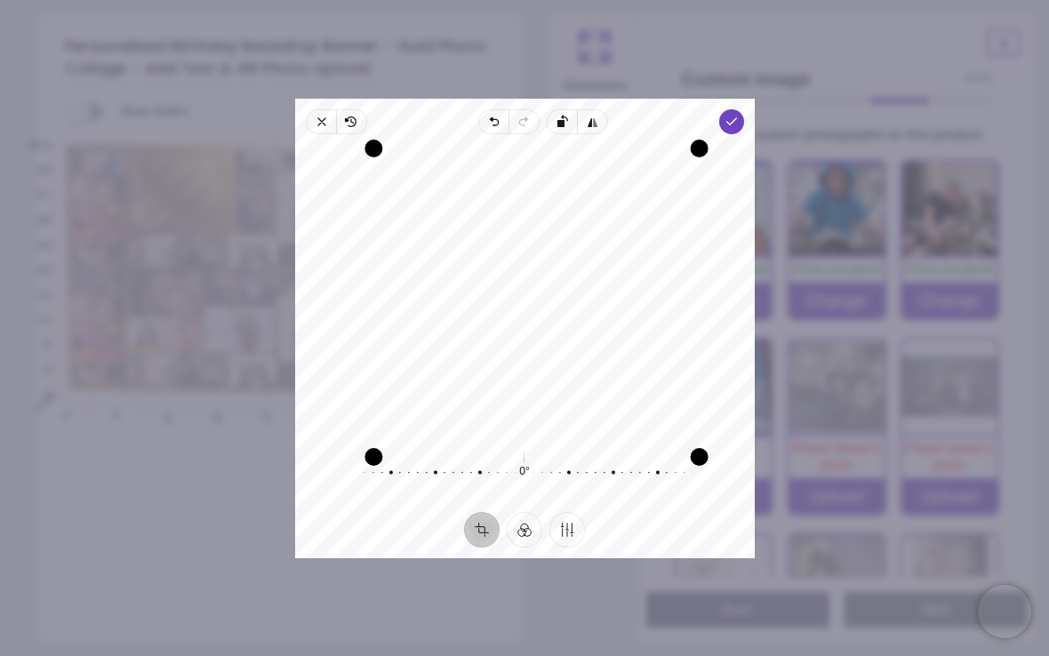
click at [743, 112] on span "Done" at bounding box center [730, 121] width 25 height 25
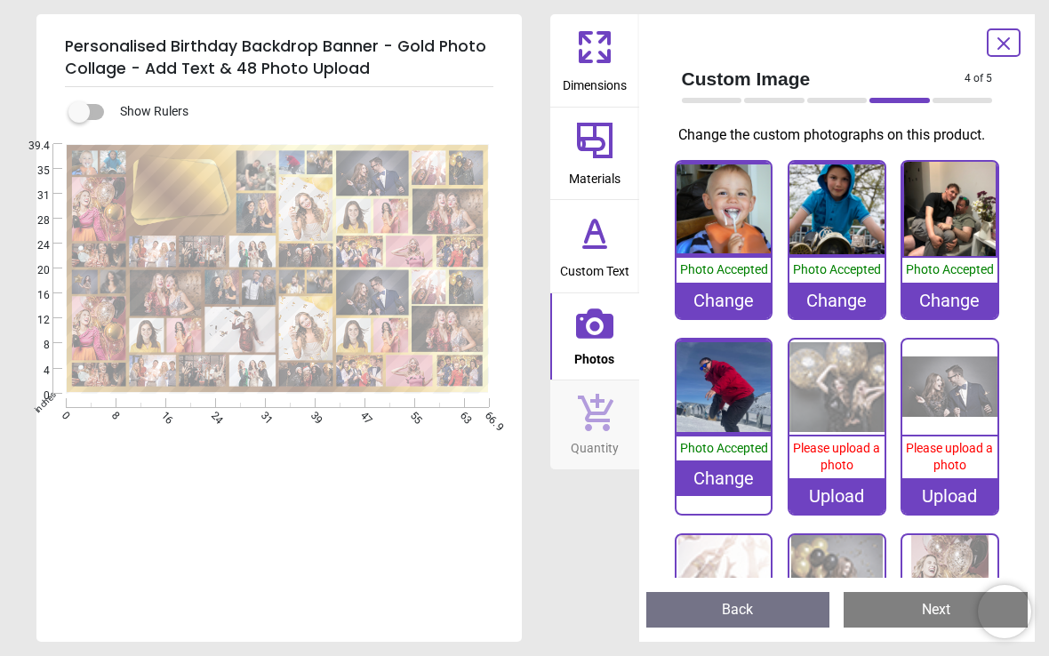
scroll to position [242, 0]
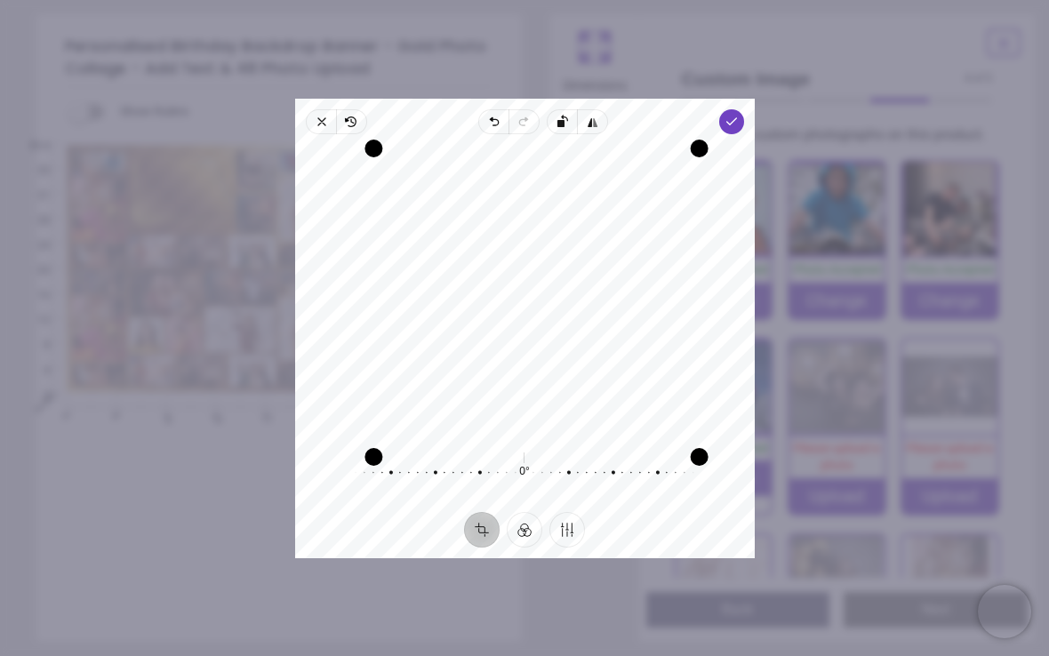
click at [743, 109] on span "Done" at bounding box center [730, 121] width 25 height 25
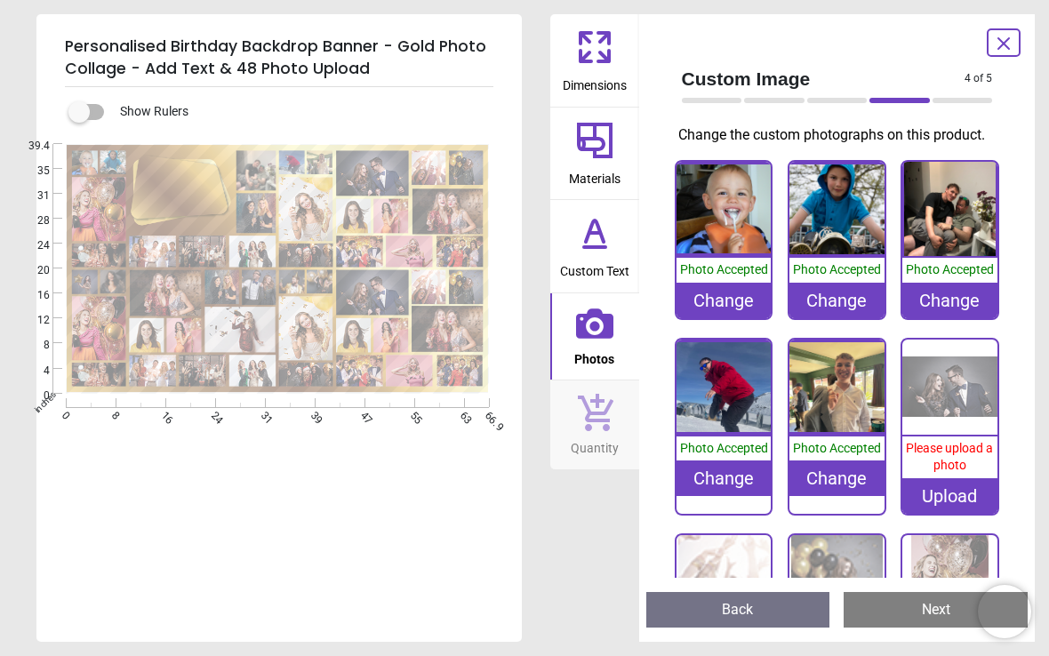
click at [964, 496] on div "Upload" at bounding box center [949, 496] width 95 height 36
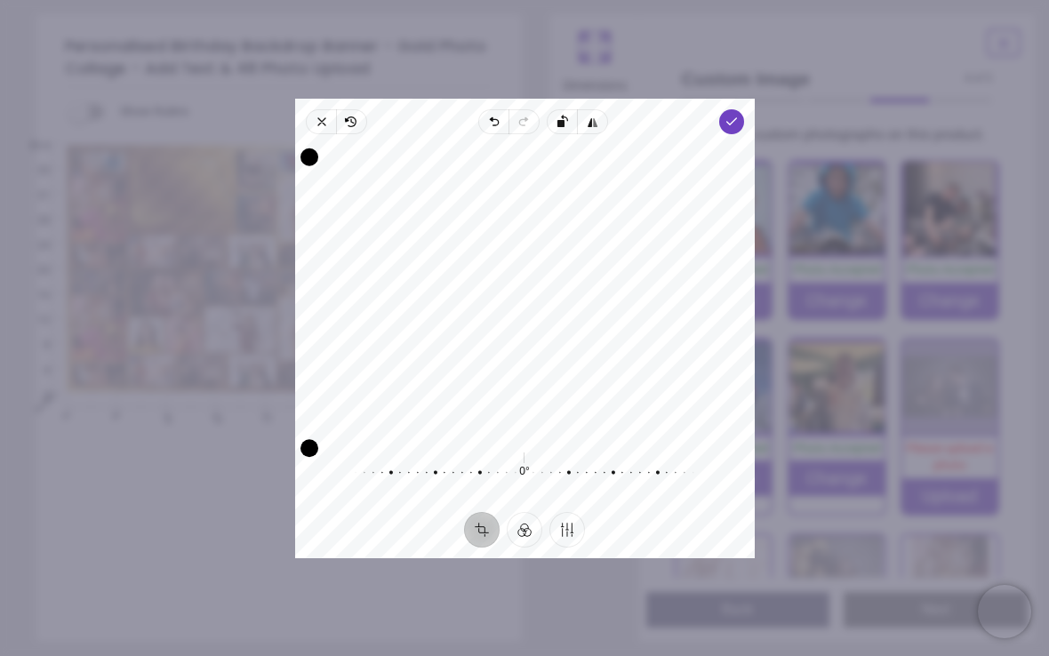
click at [738, 115] on icon "button" at bounding box center [731, 122] width 14 height 14
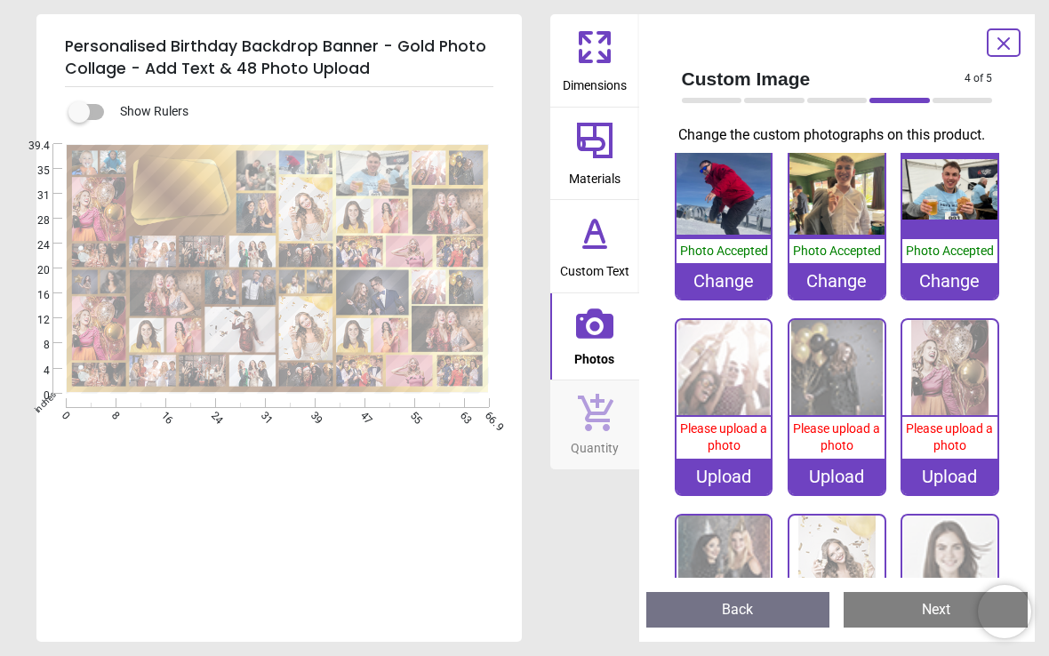
scroll to position [196, 0]
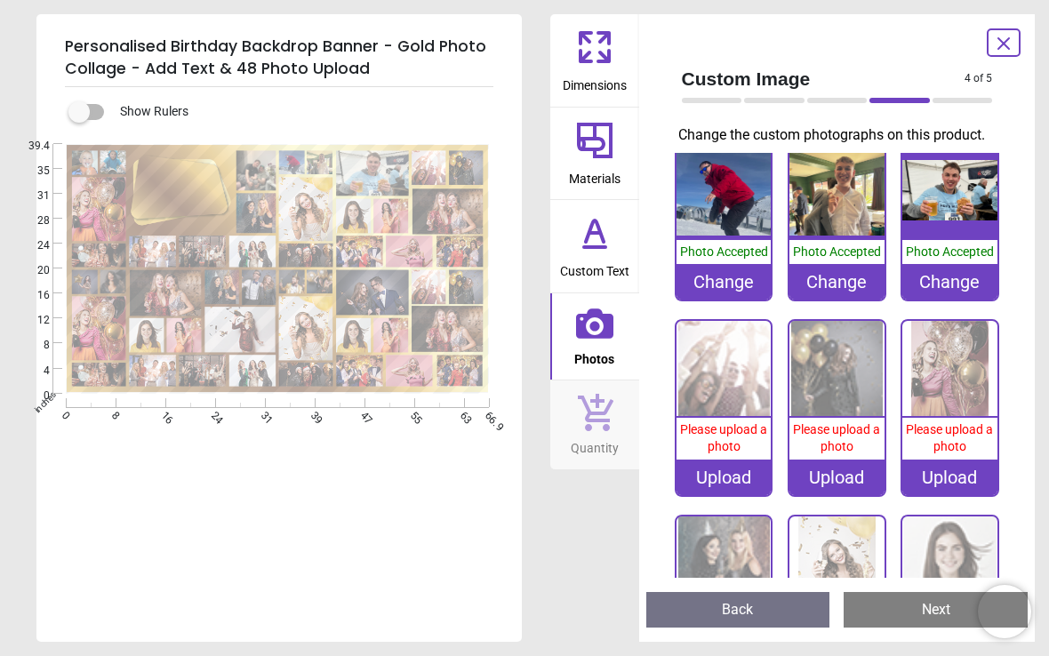
click at [743, 475] on div "Upload" at bounding box center [723, 478] width 95 height 36
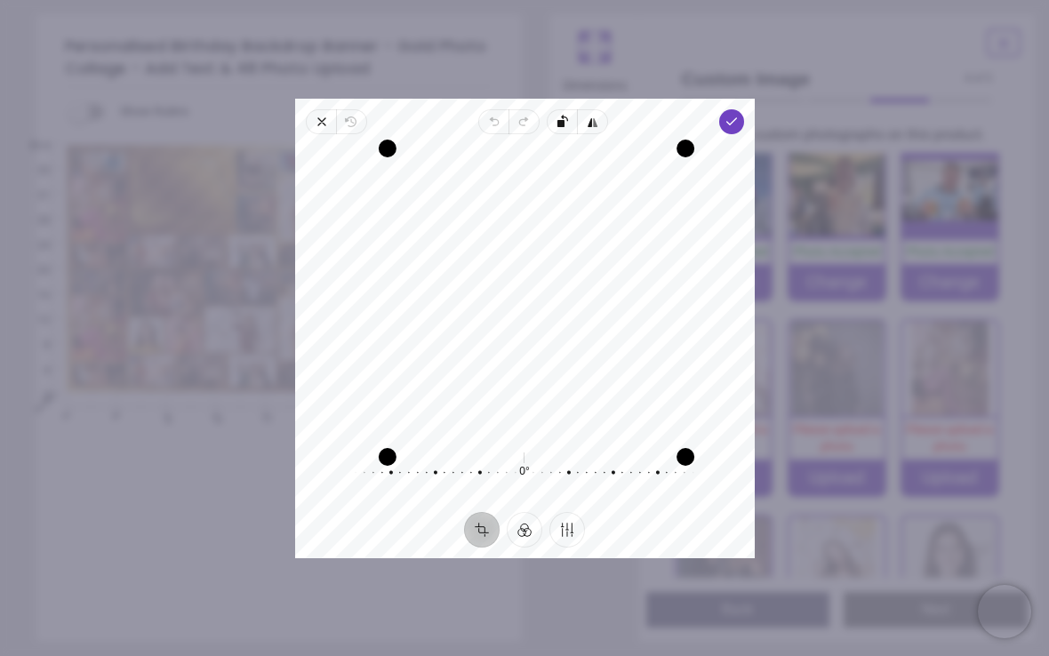
click at [743, 109] on span "Done" at bounding box center [730, 121] width 25 height 25
